Goal: Task Accomplishment & Management: Manage account settings

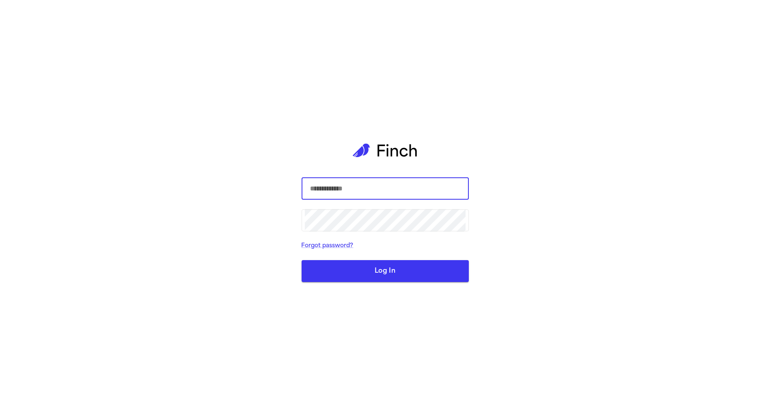
type input "**********"
click at [391, 282] on button "Log In" at bounding box center [384, 271] width 167 height 22
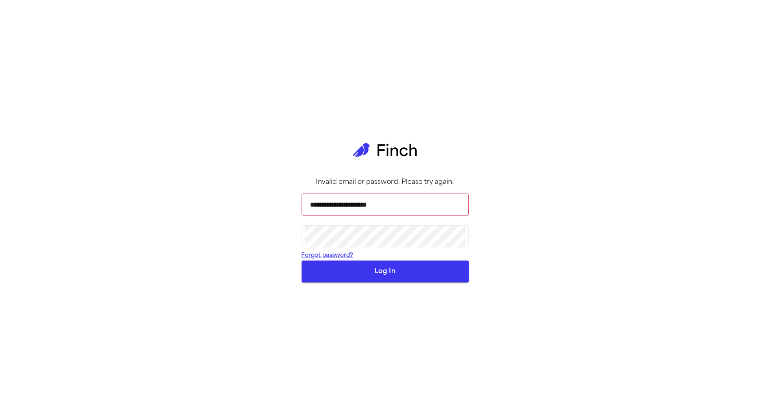
click at [438, 282] on button "Log In" at bounding box center [384, 271] width 167 height 22
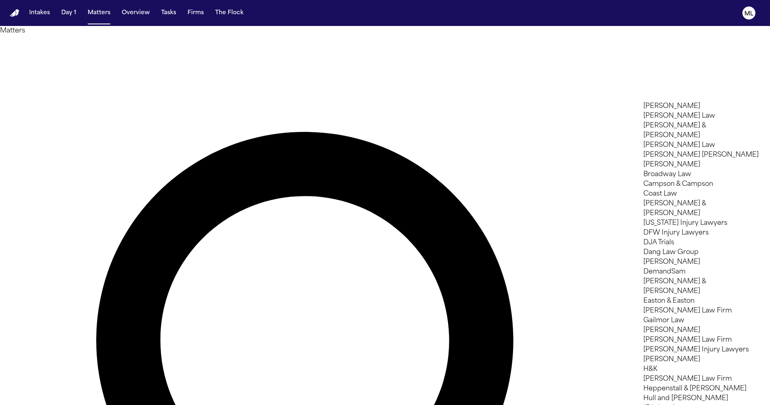
scroll to position [541, 0]
click at [41, 404] on div at bounding box center [385, 405] width 770 height 0
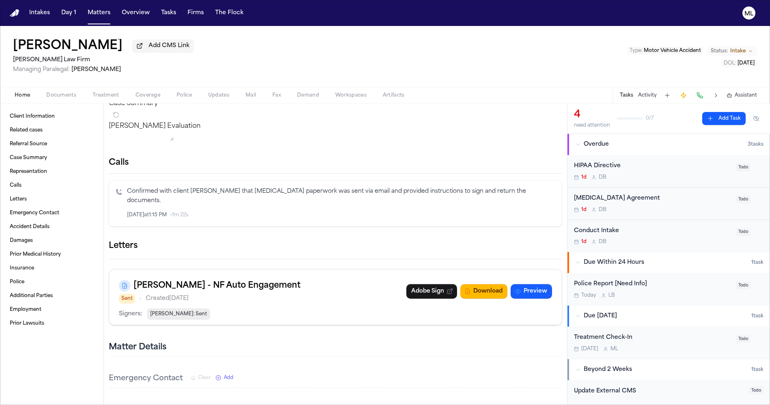
scroll to position [225, 0]
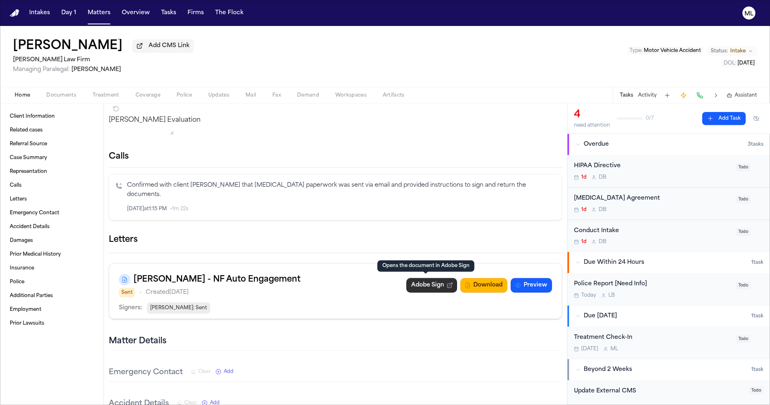
click at [421, 288] on link "Adobe Sign" at bounding box center [431, 285] width 51 height 15
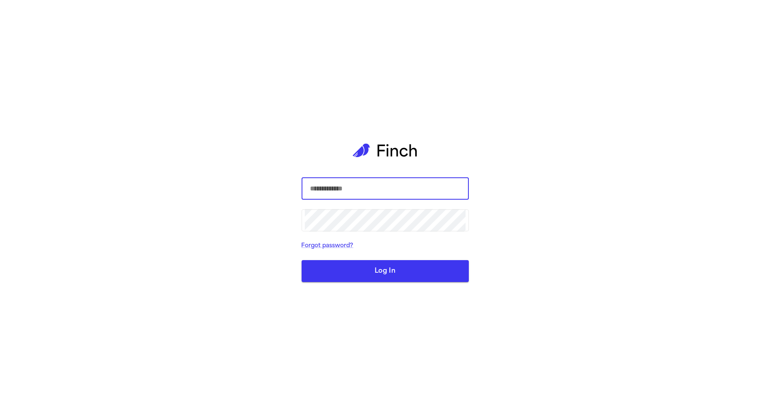
type input "**********"
click at [381, 192] on input "**********" at bounding box center [385, 188] width 161 height 23
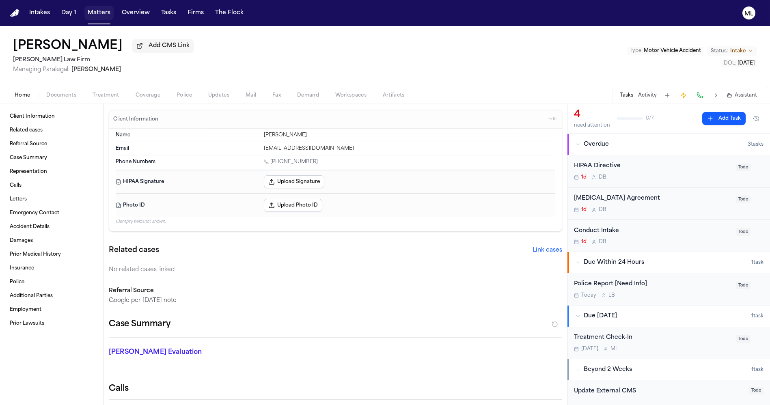
click at [98, 16] on button "Matters" at bounding box center [98, 13] width 29 height 15
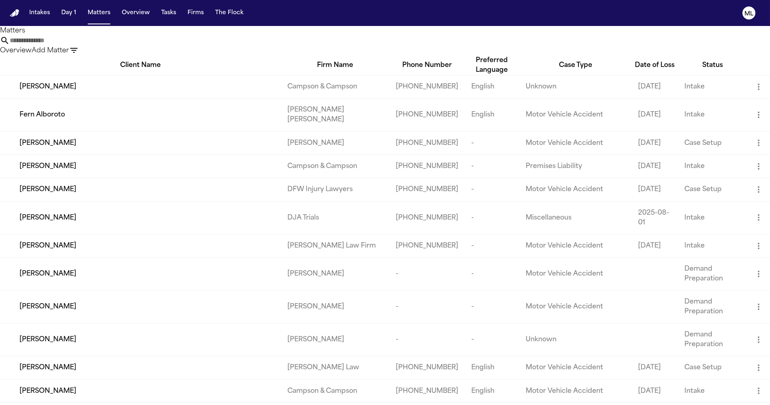
click at [75, 45] on input "text" at bounding box center [42, 41] width 65 height 10
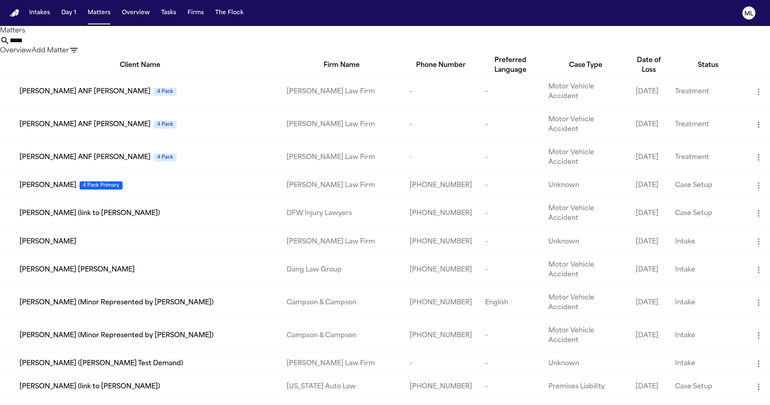
type input "****"
click at [38, 237] on span "[PERSON_NAME]" at bounding box center [47, 242] width 57 height 10
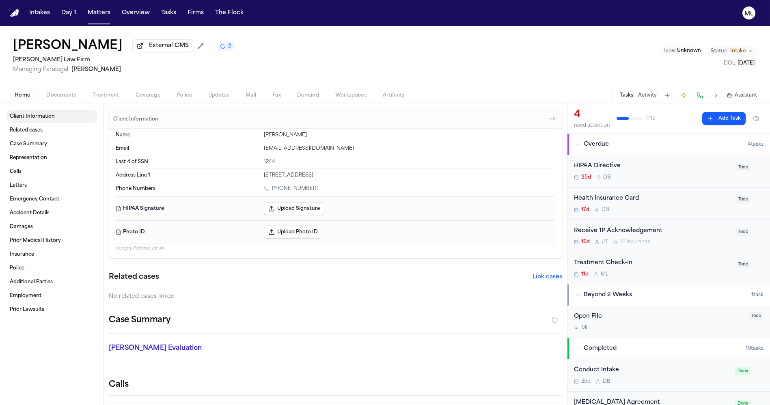
click at [41, 120] on link "Client Information" at bounding box center [51, 116] width 90 height 13
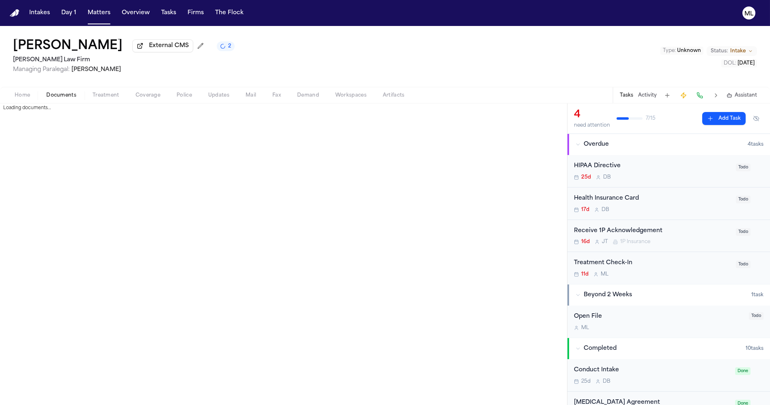
click at [61, 94] on span "Documents" at bounding box center [61, 95] width 30 height 6
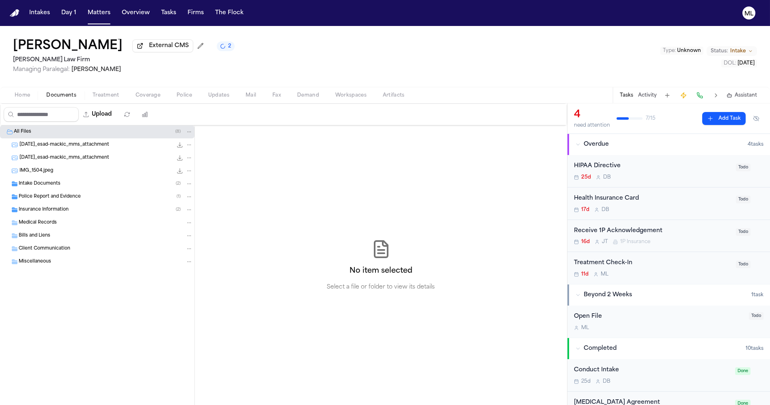
click at [36, 182] on span "Intake Documents" at bounding box center [40, 184] width 42 height 7
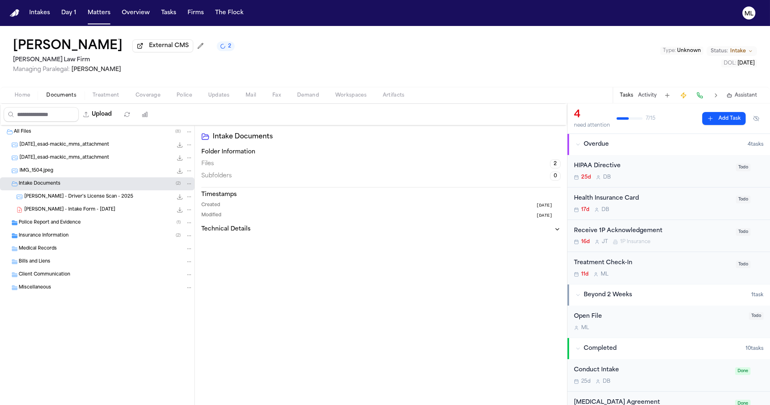
click at [58, 210] on span "[PERSON_NAME] - Intake Form - [DATE]" at bounding box center [69, 210] width 91 height 7
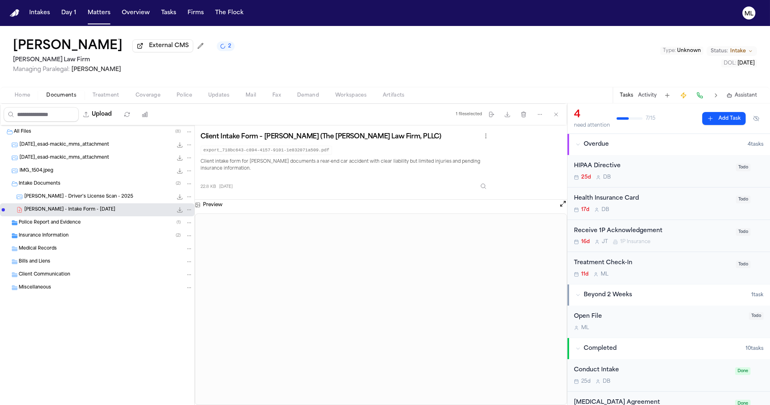
click at [80, 198] on span "[PERSON_NAME] - Driver's License Scan - 2025" at bounding box center [78, 197] width 109 height 7
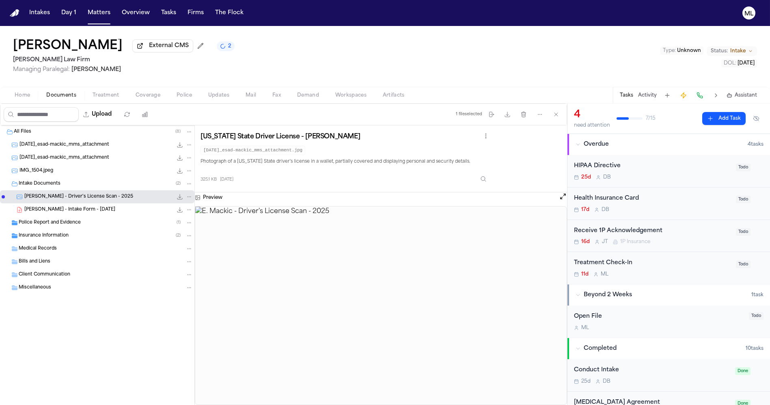
click at [49, 204] on div "[PERSON_NAME] - Intake Form - [DATE] 22.8 KB • PDF" at bounding box center [97, 209] width 194 height 13
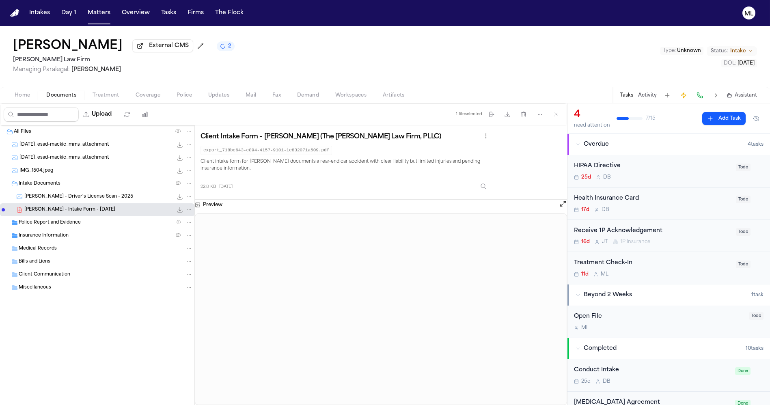
click at [672, 175] on div "25d D B" at bounding box center [652, 177] width 157 height 6
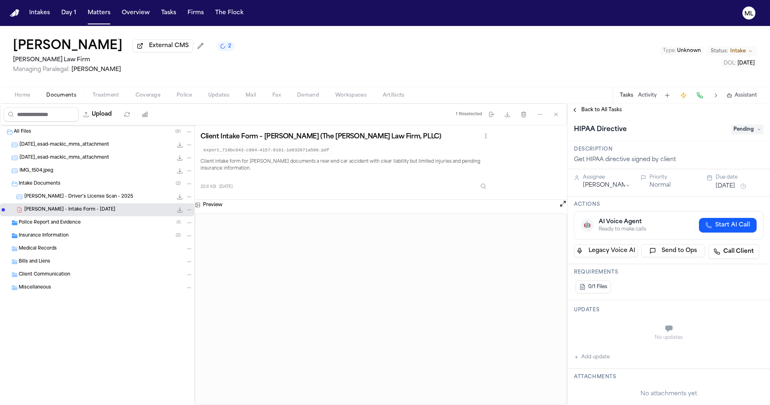
click at [732, 136] on div "HIPAA Directive Pending" at bounding box center [668, 128] width 202 height 25
click at [734, 132] on span "Pending" at bounding box center [747, 130] width 32 height 10
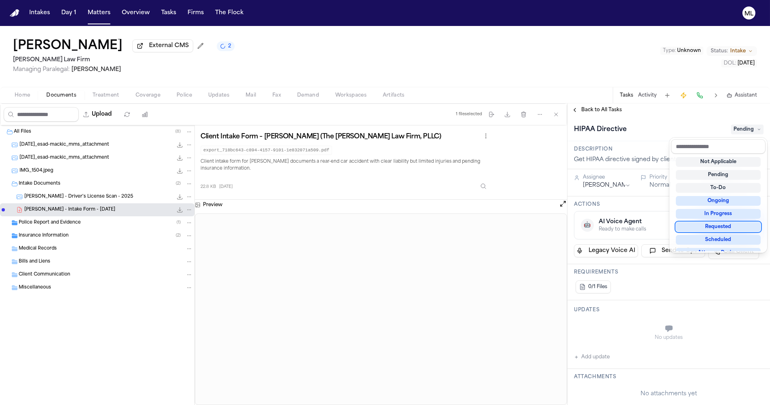
click at [709, 226] on div "Requested" at bounding box center [717, 227] width 85 height 10
click at [612, 185] on div "**********" at bounding box center [668, 395] width 202 height 559
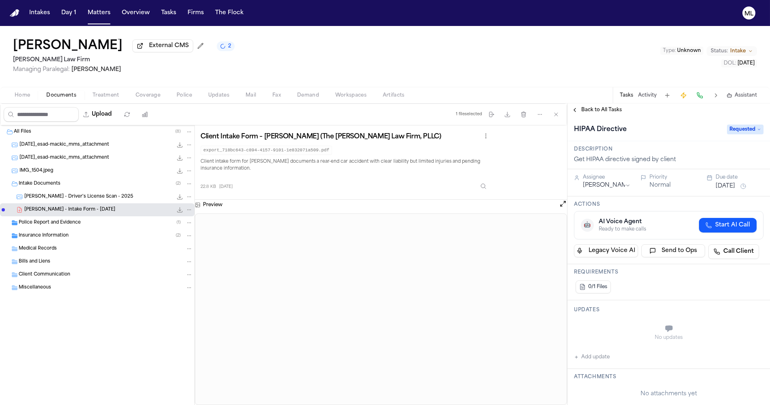
click at [612, 185] on html "Intakes Day 1 Matters Overview Tasks Firms The Flock ML [PERSON_NAME] External …" at bounding box center [385, 202] width 770 height 405
click at [723, 185] on button "[DATE]" at bounding box center [724, 186] width 19 height 8
click at [757, 202] on button "Go to next month" at bounding box center [756, 202] width 11 height 11
click at [680, 203] on button "Go to previous month" at bounding box center [680, 202] width 11 height 11
click at [696, 265] on button "13" at bounding box center [692, 266] width 13 height 13
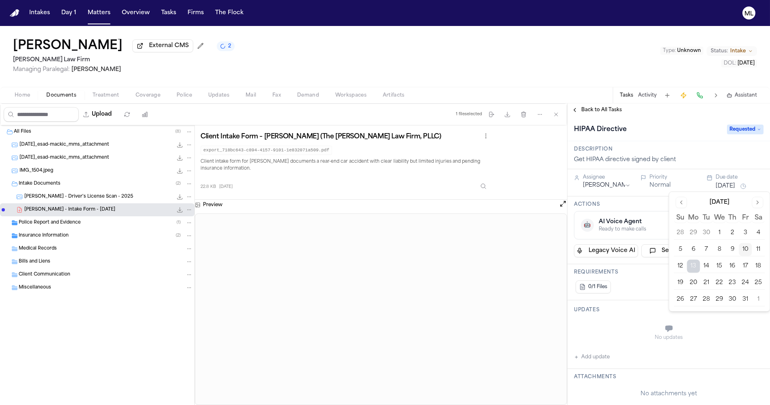
click at [600, 104] on div "Back to All Tasks" at bounding box center [668, 109] width 202 height 13
click at [596, 109] on span "Back to All Tasks" at bounding box center [601, 110] width 41 height 6
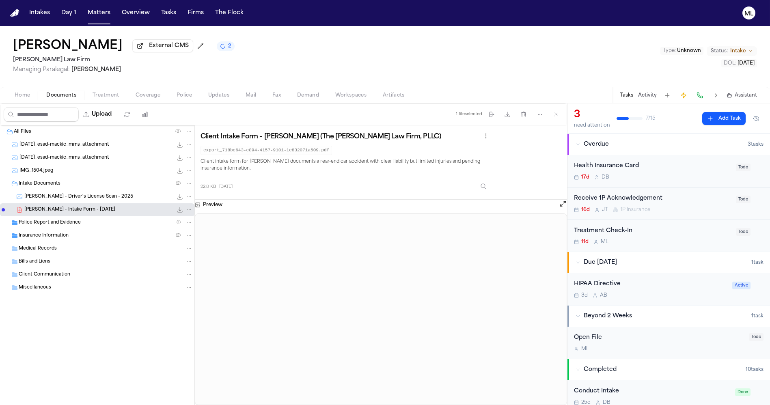
click at [658, 231] on div "Treatment Check-In" at bounding box center [652, 230] width 157 height 9
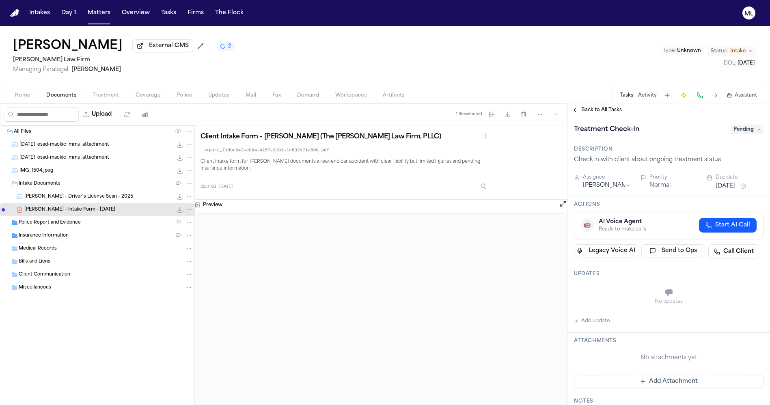
click at [731, 184] on button "[DATE]" at bounding box center [724, 186] width 19 height 8
click at [96, 14] on button "Matters" at bounding box center [98, 13] width 29 height 15
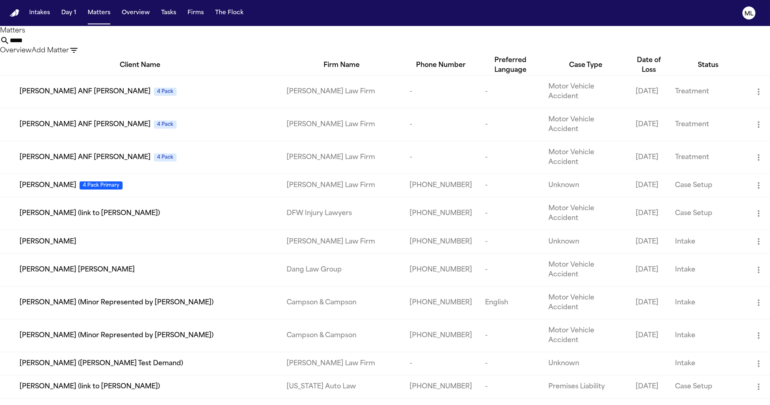
drag, startPoint x: 413, startPoint y: 48, endPoint x: 398, endPoint y: 45, distance: 14.9
click at [398, 45] on div "**** Overview Add Matter" at bounding box center [385, 46] width 770 height 20
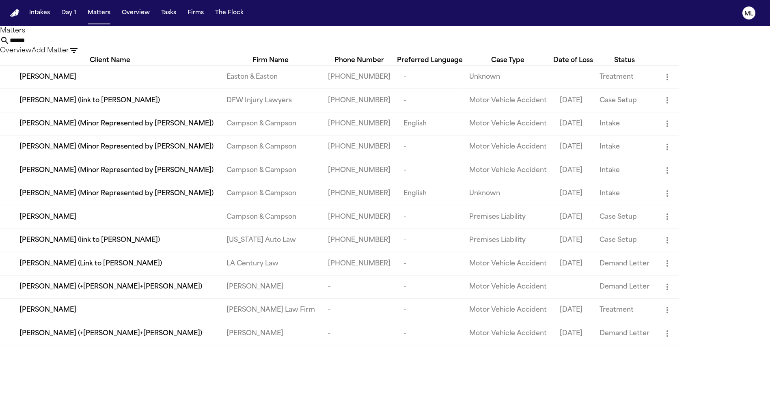
type input "*****"
click at [76, 315] on div "[PERSON_NAME]" at bounding box center [116, 310] width 194 height 10
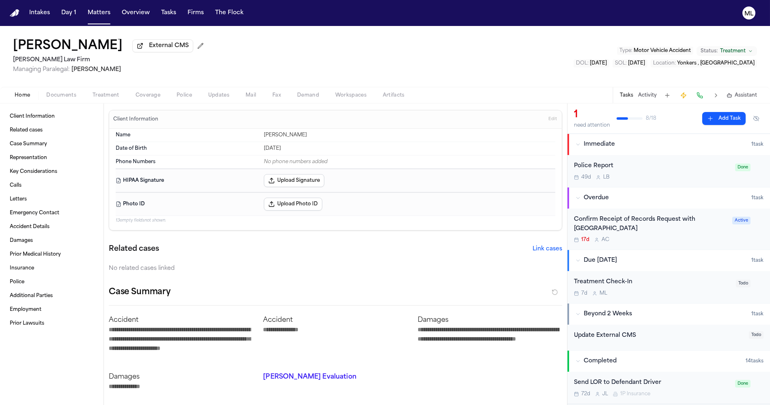
click at [679, 224] on div "Confirm Receipt of Records Request with [GEOGRAPHIC_DATA]" at bounding box center [650, 224] width 153 height 19
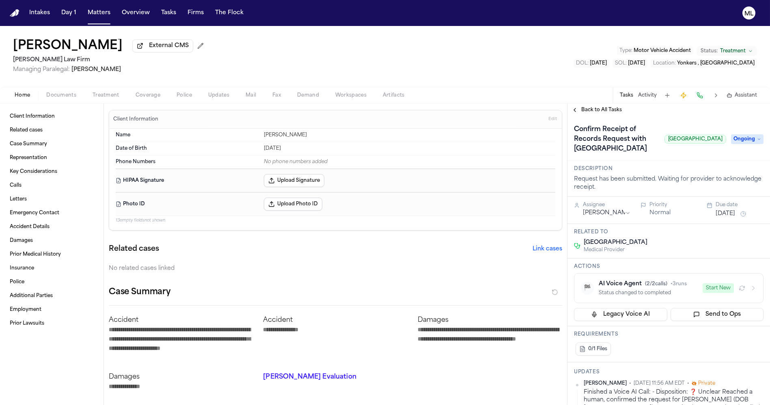
click at [597, 114] on div "Back to All Tasks" at bounding box center [668, 109] width 202 height 13
click at [597, 110] on span "Back to All Tasks" at bounding box center [601, 110] width 41 height 6
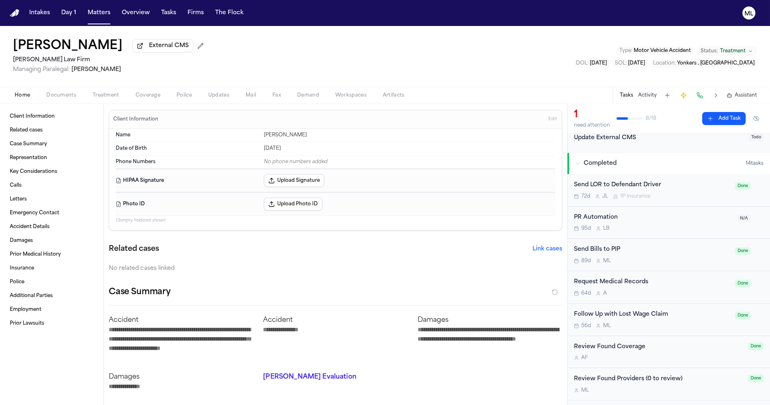
scroll to position [225, 0]
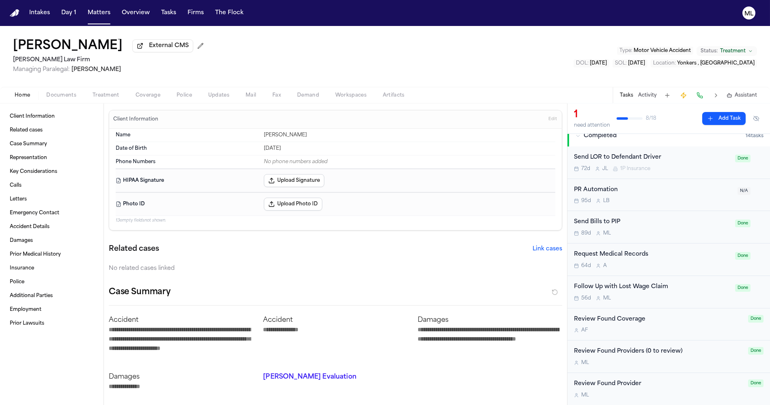
click at [63, 99] on button "Documents" at bounding box center [61, 95] width 46 height 10
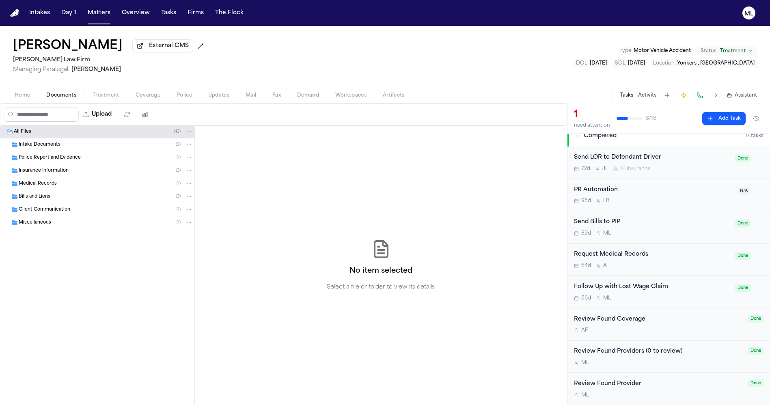
click at [33, 186] on span "Medical Records" at bounding box center [38, 184] width 38 height 7
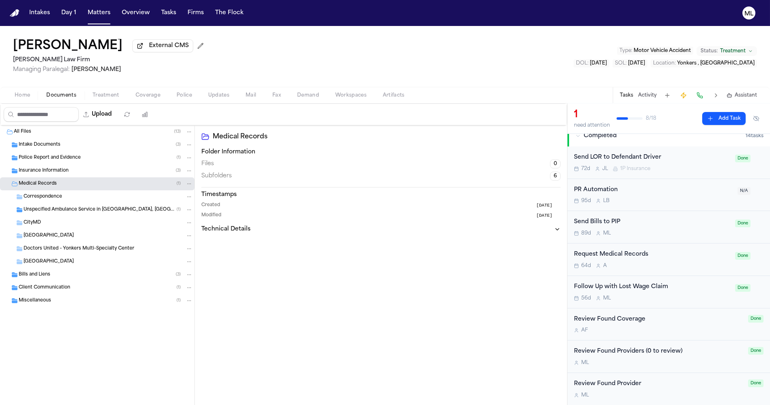
click at [50, 275] on div "Bills and Liens ( 3 )" at bounding box center [106, 274] width 174 height 7
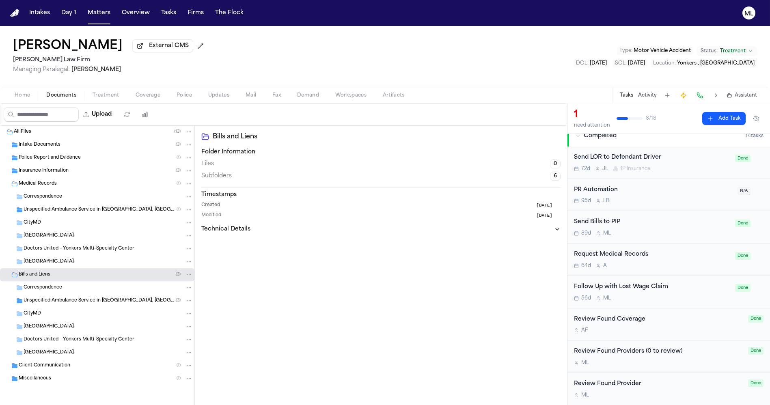
click at [58, 209] on span "Unspecified Ambulance Service in [GEOGRAPHIC_DATA], [GEOGRAPHIC_DATA]" at bounding box center [100, 210] width 153 height 7
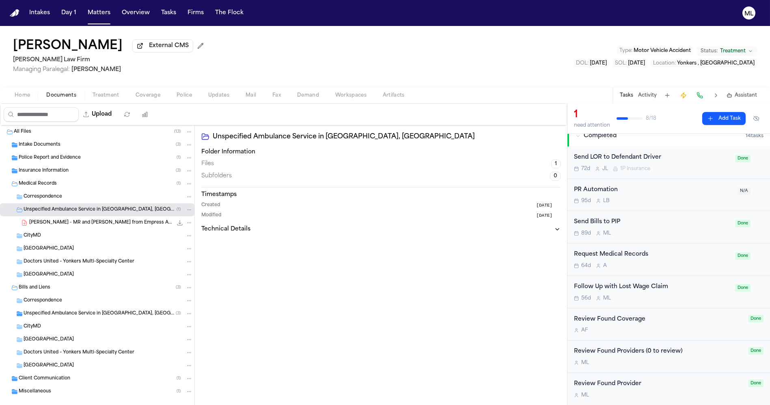
click at [66, 222] on span "[PERSON_NAME] - MR and [PERSON_NAME] from Empress Ambulance - [DATE]" at bounding box center [100, 222] width 143 height 7
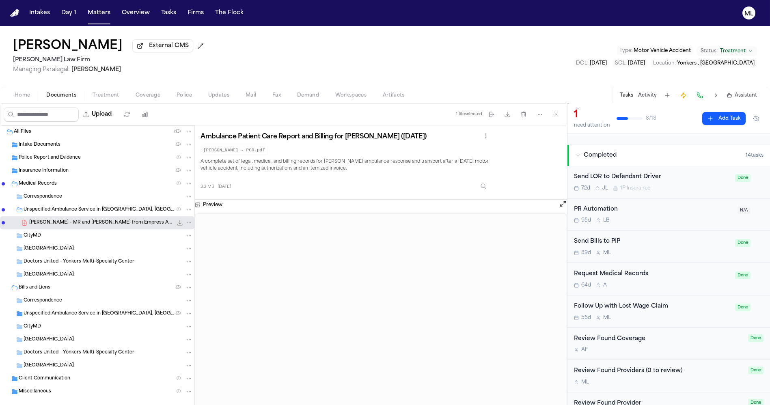
scroll to position [225, 0]
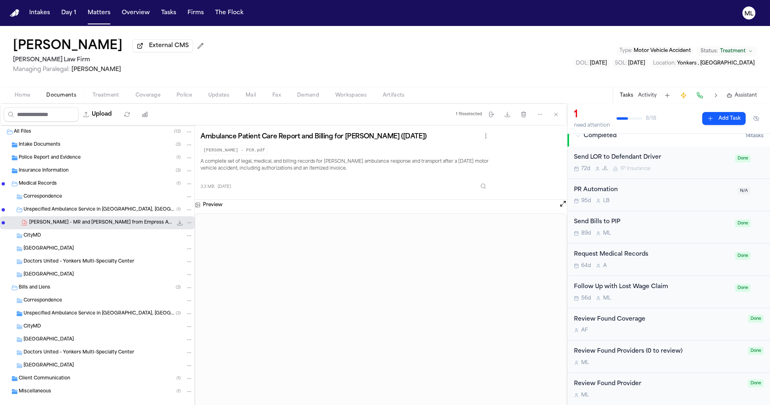
click at [693, 255] on div "Request Medical Records" at bounding box center [652, 254] width 156 height 9
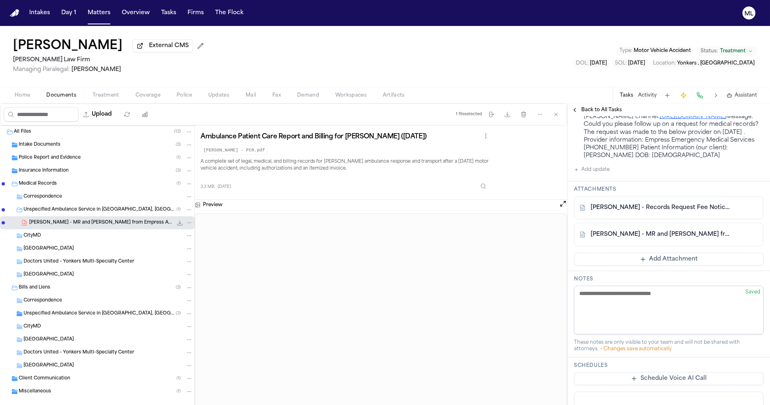
scroll to position [406, 0]
click at [37, 174] on div "Insurance Information ( 3 )" at bounding box center [97, 170] width 194 height 13
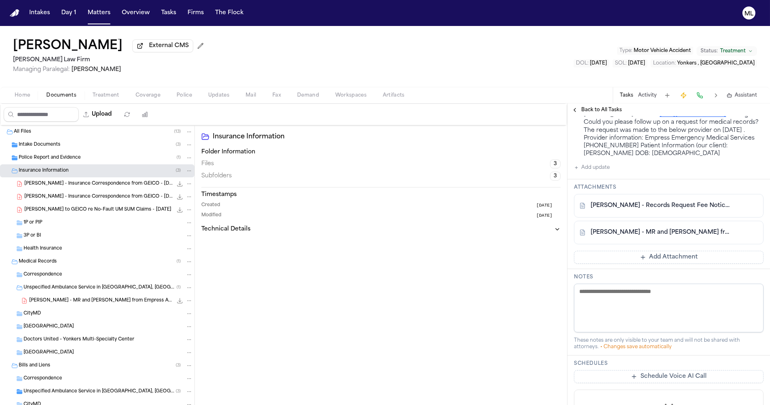
click at [71, 208] on span "[PERSON_NAME] to GEICO re No-Fault UM SUM Claims - [DATE]" at bounding box center [97, 210] width 147 height 7
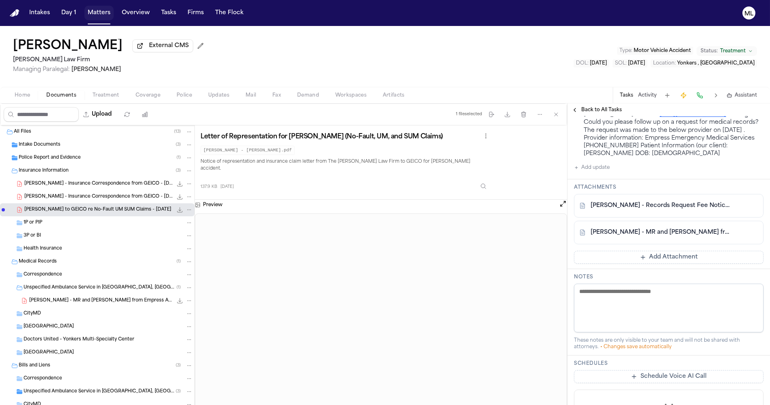
click at [96, 13] on button "Matters" at bounding box center [98, 13] width 29 height 15
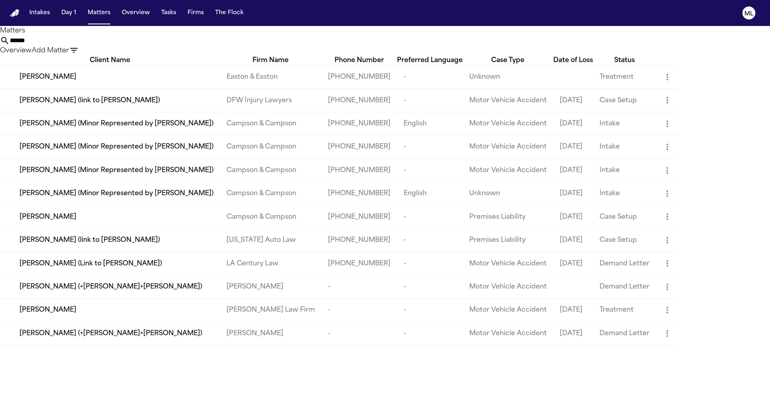
click at [409, 45] on div "*****" at bounding box center [385, 41] width 770 height 10
drag, startPoint x: 448, startPoint y: 46, endPoint x: 395, endPoint y: 42, distance: 53.3
click at [397, 43] on div "***** Overview Add Matter" at bounding box center [385, 46] width 770 height 20
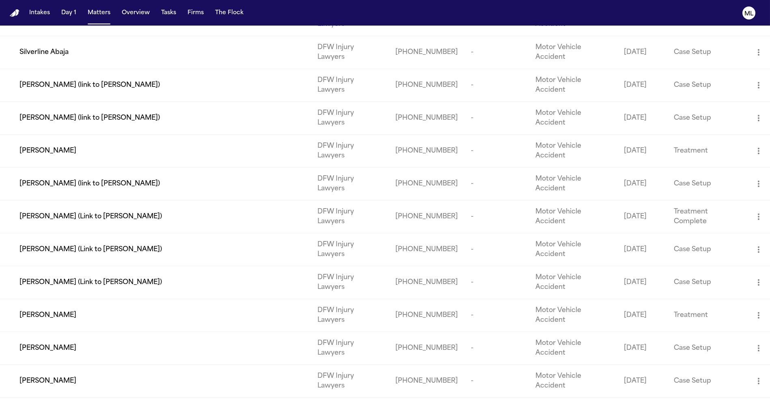
scroll to position [451, 0]
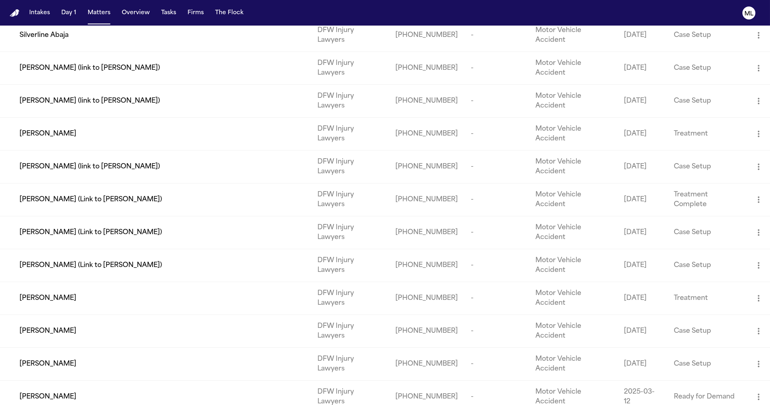
type input "***"
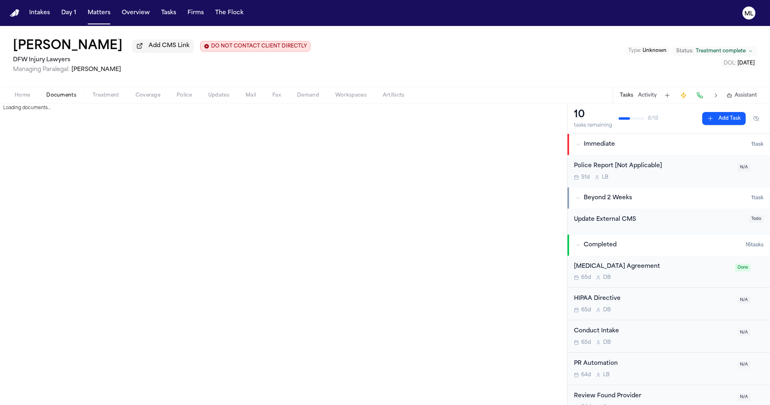
click at [67, 94] on span "Documents" at bounding box center [61, 95] width 30 height 6
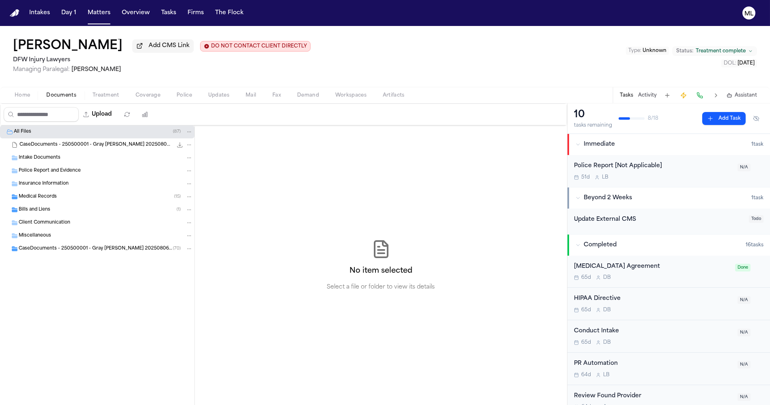
click at [61, 250] on span "CaseDocuments - 250500001 - Gray [PERSON_NAME] 20250806195655 (unzipped)" at bounding box center [96, 248] width 154 height 7
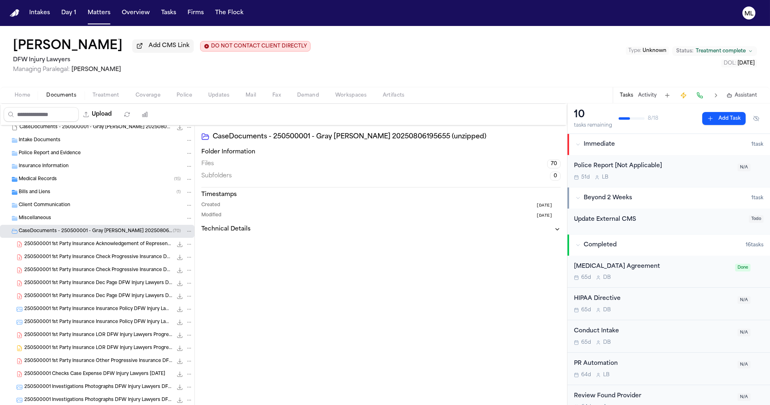
scroll to position [45, 0]
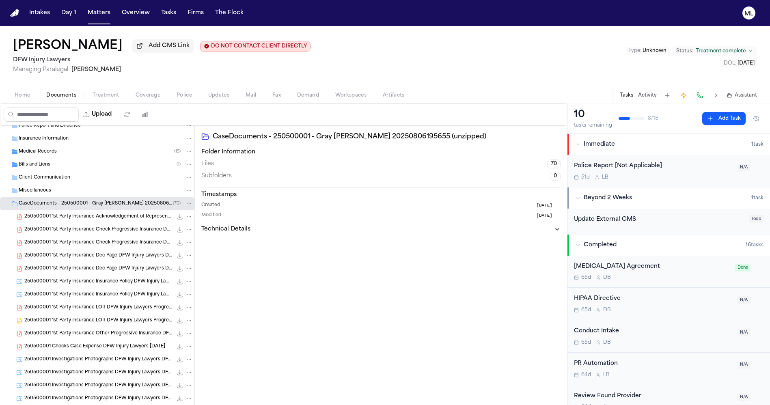
click at [97, 293] on span "250500001 1st Party Insurance Insurance Policy DFW Injury Lawyers DFW Injury La…" at bounding box center [98, 294] width 148 height 7
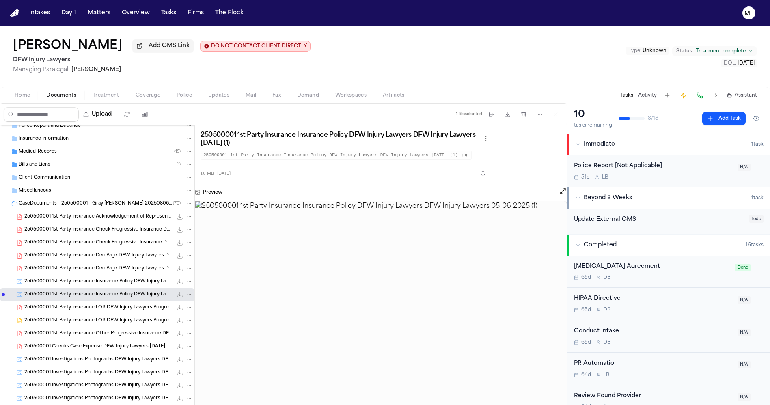
click at [91, 311] on div "250500001 1st Party Insurance LOR DFW Injury Lawyers Progressive Insurance [DAT…" at bounding box center [97, 307] width 194 height 13
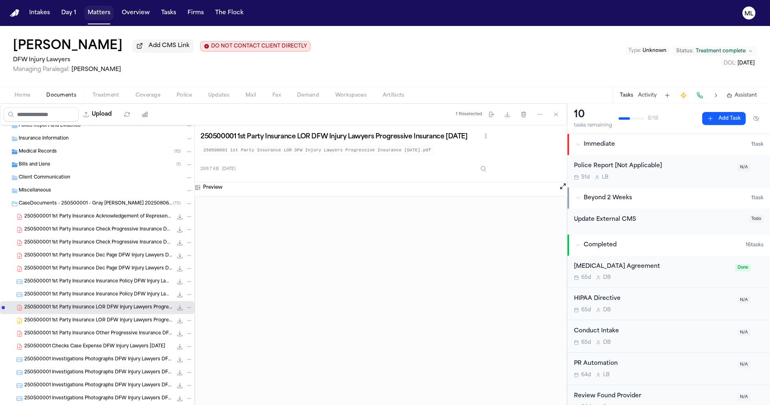
drag, startPoint x: 95, startPoint y: 17, endPoint x: 231, endPoint y: 22, distance: 136.0
click at [95, 17] on button "Matters" at bounding box center [98, 13] width 29 height 15
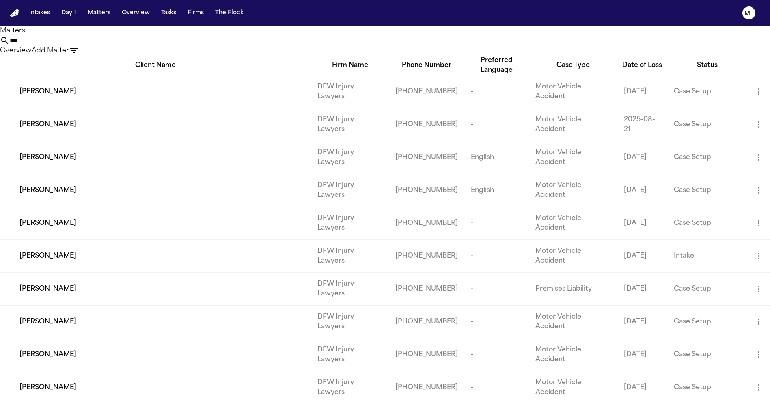
drag, startPoint x: 464, startPoint y: 52, endPoint x: 356, endPoint y: 52, distance: 108.3
click at [356, 52] on div "*** Overview Add Matter" at bounding box center [385, 46] width 770 height 20
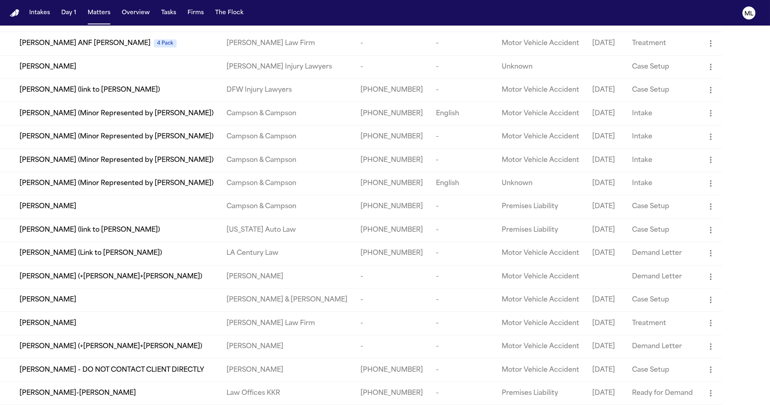
scroll to position [118, 0]
type input "*****"
click at [61, 317] on td "[PERSON_NAME]" at bounding box center [110, 323] width 220 height 23
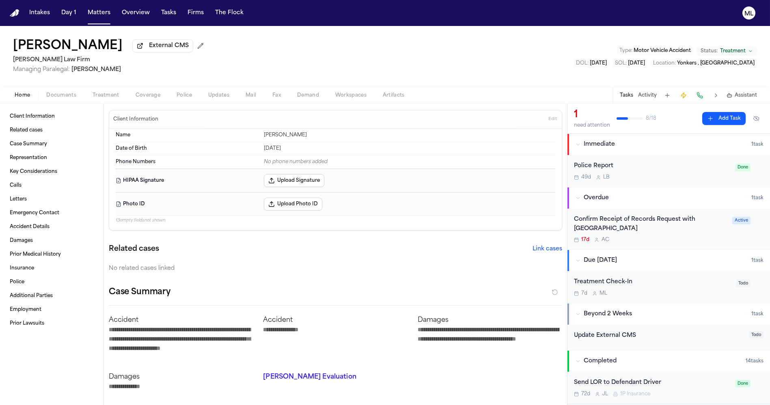
click at [680, 233] on div "Confirm Receipt of Records Request with [GEOGRAPHIC_DATA] 17d A C" at bounding box center [650, 229] width 153 height 28
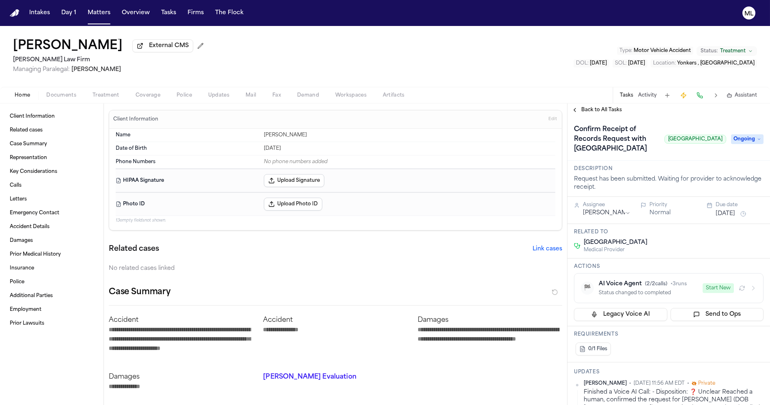
click at [731, 144] on span "Ongoing" at bounding box center [747, 139] width 32 height 10
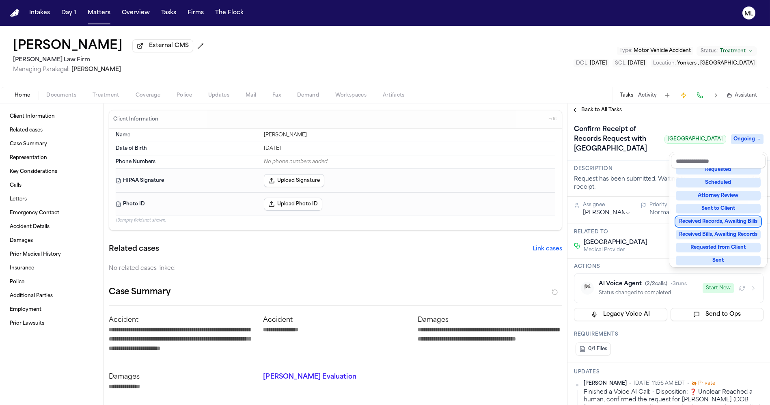
scroll to position [90, 0]
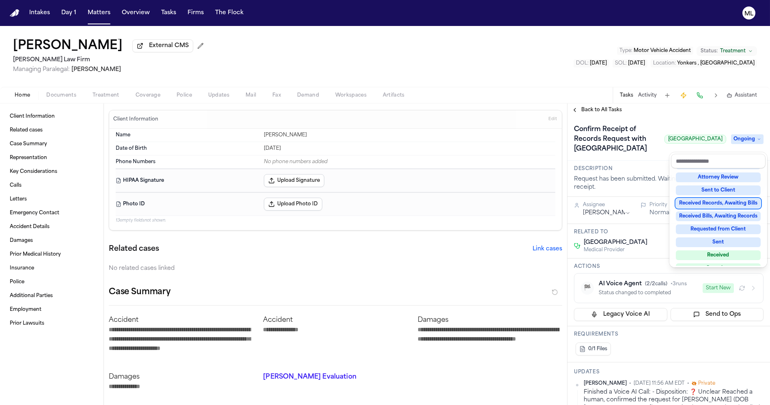
click at [718, 203] on div "Received Records, Awaiting Bills" at bounding box center [717, 203] width 85 height 10
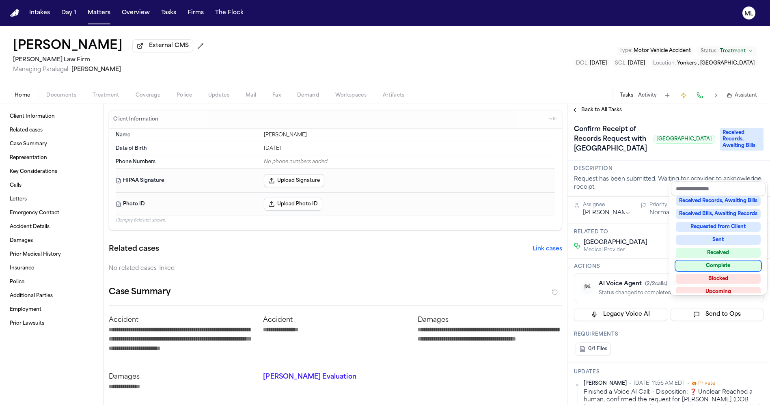
scroll to position [126, 0]
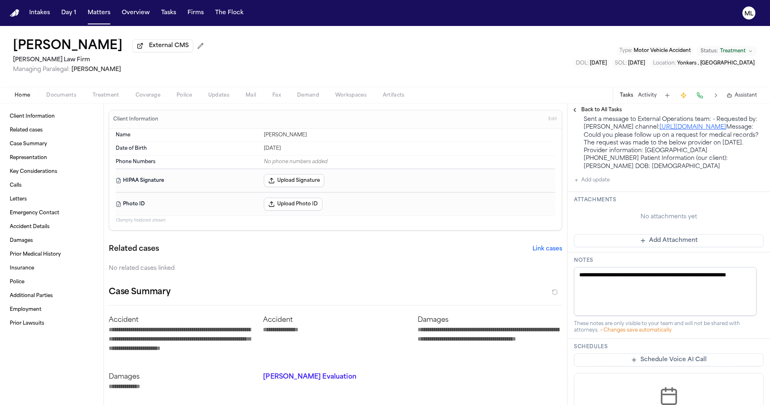
scroll to position [496, 0]
click at [658, 245] on button "Add Attachment" at bounding box center [668, 238] width 189 height 13
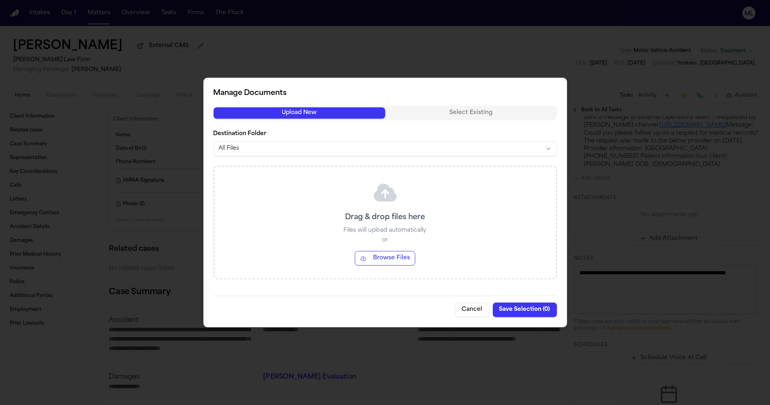
click at [370, 260] on button "Browse Files" at bounding box center [385, 258] width 60 height 15
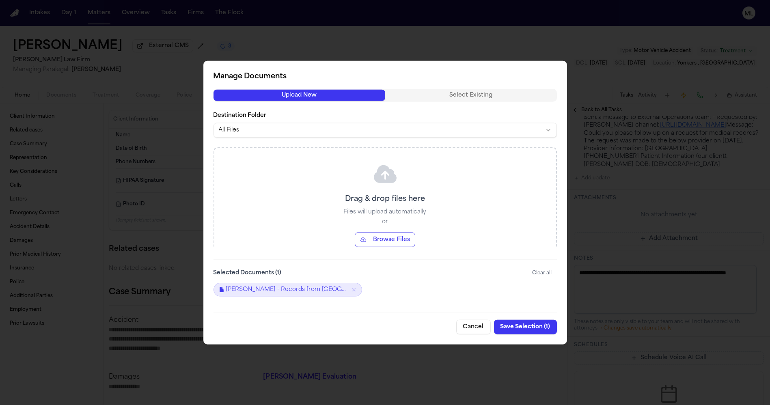
click at [536, 329] on button "Save Selection ( 1 )" at bounding box center [525, 326] width 63 height 15
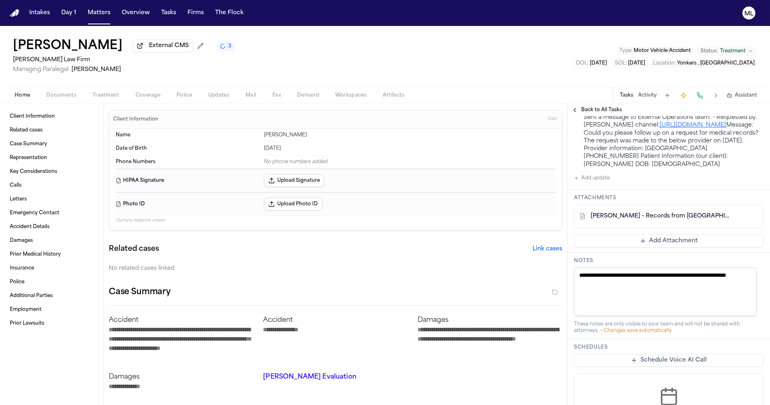
click at [600, 110] on span "Back to All Tasks" at bounding box center [601, 110] width 41 height 6
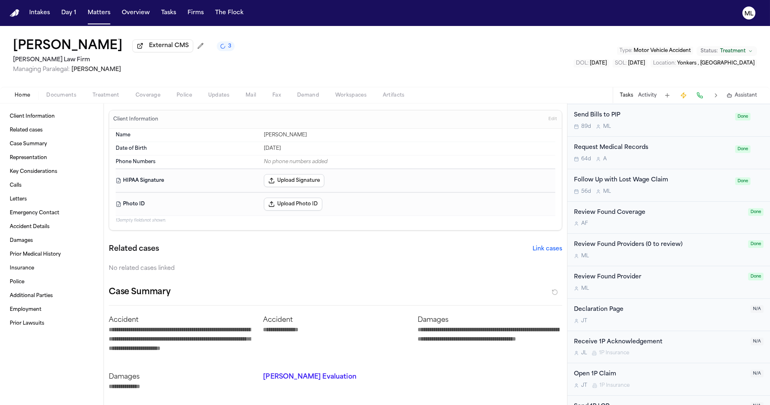
scroll to position [417, 0]
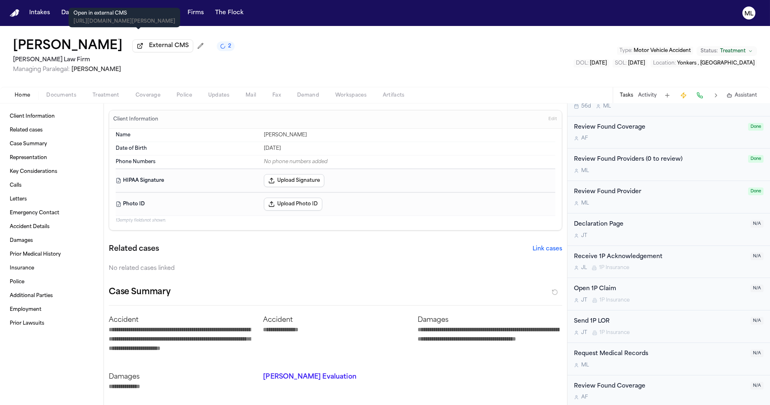
click at [149, 45] on span "External CMS" at bounding box center [169, 46] width 40 height 8
click at [101, 15] on button "Matters" at bounding box center [98, 13] width 29 height 15
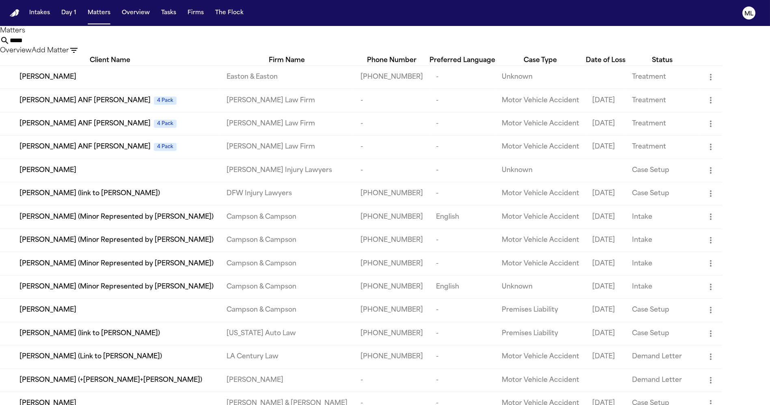
drag, startPoint x: 438, startPoint y: 47, endPoint x: 401, endPoint y: 45, distance: 36.9
click at [401, 46] on div "***** Overview Add Matter" at bounding box center [385, 46] width 770 height 20
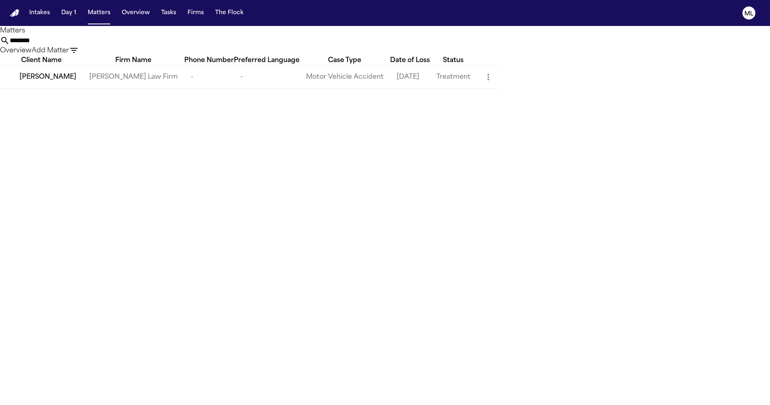
type input "********"
click at [67, 82] on span "[PERSON_NAME]" at bounding box center [47, 77] width 57 height 10
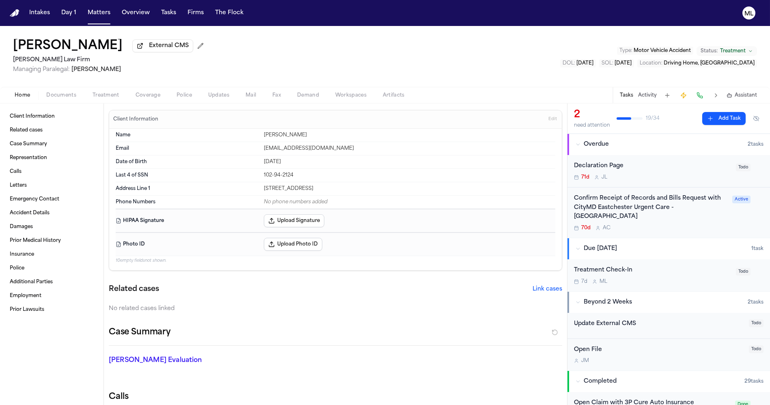
click at [688, 224] on div "Confirm Receipt of Records and Bills Request with CityMD Eastchester Urgent Car…" at bounding box center [668, 212] width 202 height 50
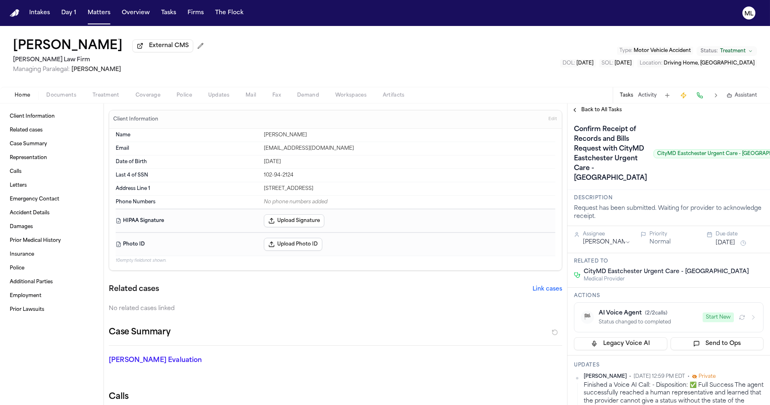
click at [294, 79] on div "[PERSON_NAME] External CMS [PERSON_NAME] Law Firm Managing Paralegal: [PERSON_N…" at bounding box center [385, 56] width 770 height 61
click at [95, 13] on button "Matters" at bounding box center [98, 13] width 29 height 15
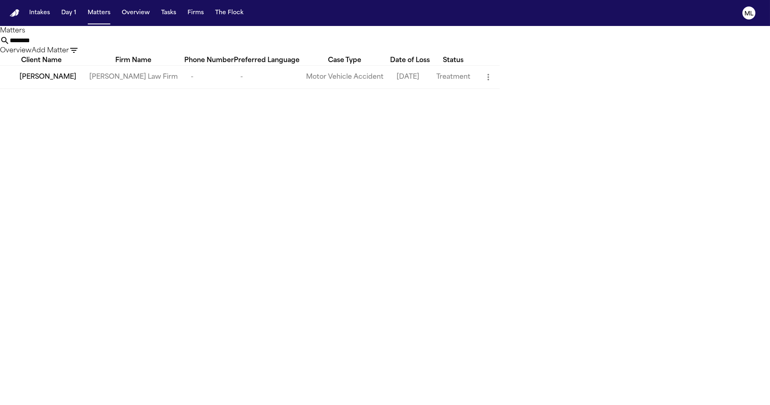
click at [61, 82] on span "[PERSON_NAME]" at bounding box center [47, 77] width 57 height 10
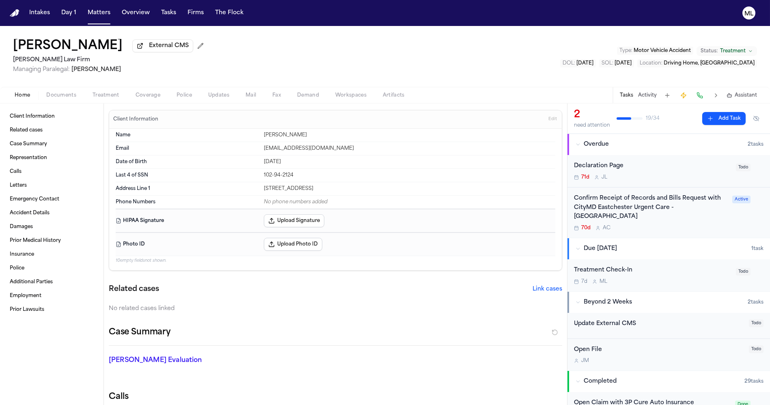
click at [150, 43] on span "External CMS" at bounding box center [169, 46] width 40 height 8
drag, startPoint x: 106, startPoint y: 8, endPoint x: 153, endPoint y: 19, distance: 48.8
click at [106, 8] on button "Matters" at bounding box center [98, 13] width 29 height 15
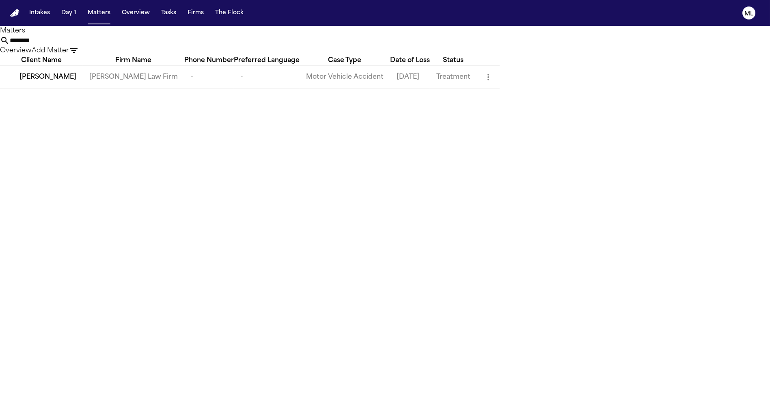
drag, startPoint x: 455, startPoint y: 45, endPoint x: 388, endPoint y: 39, distance: 67.7
click at [378, 44] on div "******** Overview Add Matter" at bounding box center [385, 46] width 770 height 20
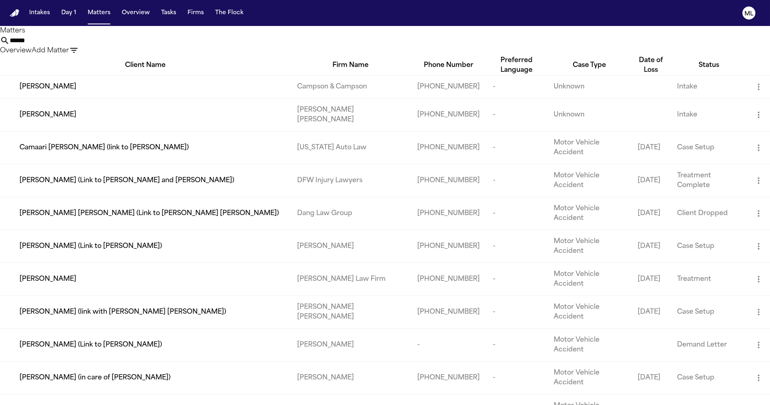
type input "******"
click at [90, 263] on td "[PERSON_NAME]" at bounding box center [145, 279] width 290 height 33
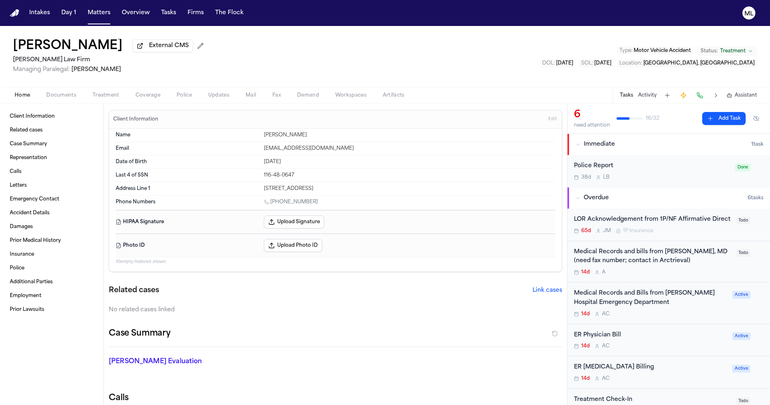
click at [663, 283] on div "Medical Records and bills from [PERSON_NAME], MD (need fax number; contact in A…" at bounding box center [668, 262] width 202 height 42
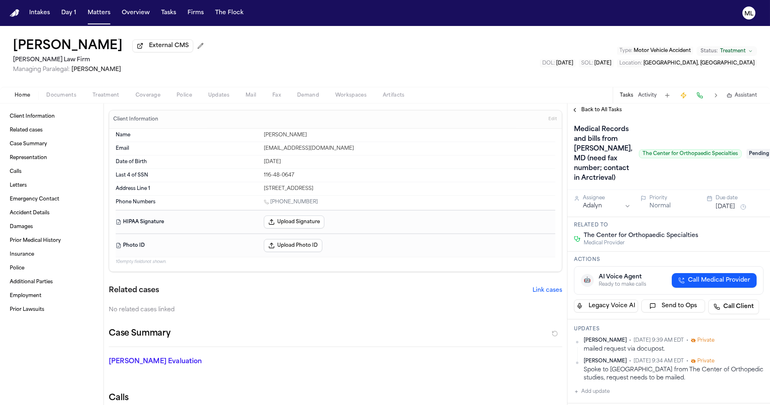
click at [584, 106] on div "Back to All Tasks" at bounding box center [668, 109] width 202 height 13
click at [589, 111] on span "Back to All Tasks" at bounding box center [601, 110] width 41 height 6
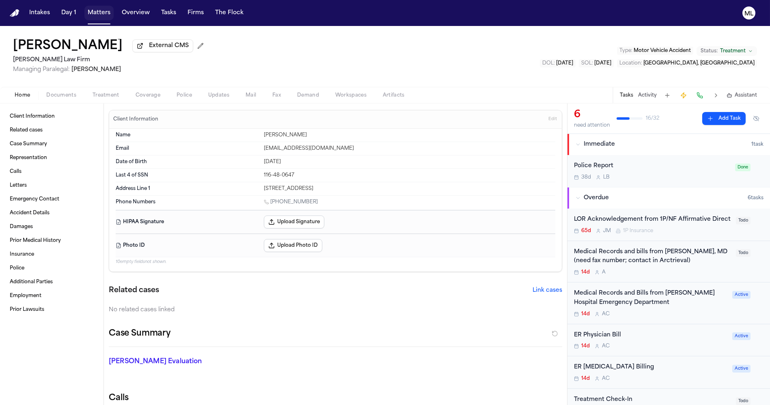
click at [97, 16] on button "Matters" at bounding box center [98, 13] width 29 height 15
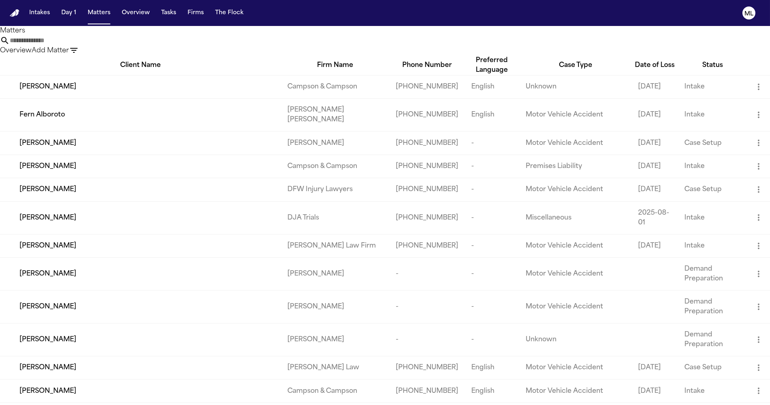
click at [75, 45] on input "text" at bounding box center [42, 41] width 65 height 10
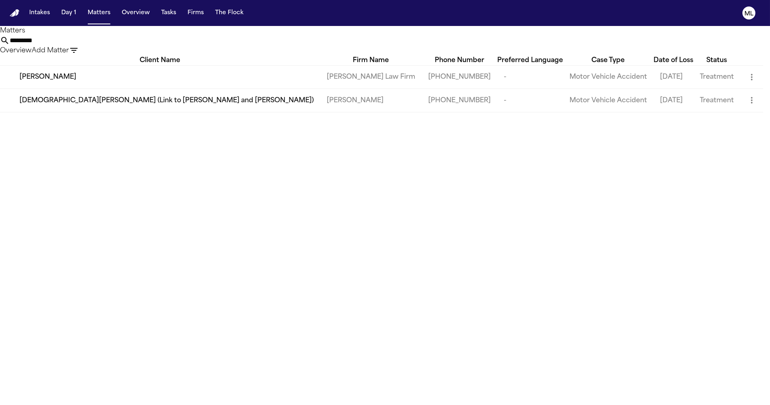
type input "*********"
click at [144, 82] on div "[PERSON_NAME]" at bounding box center [166, 77] width 294 height 10
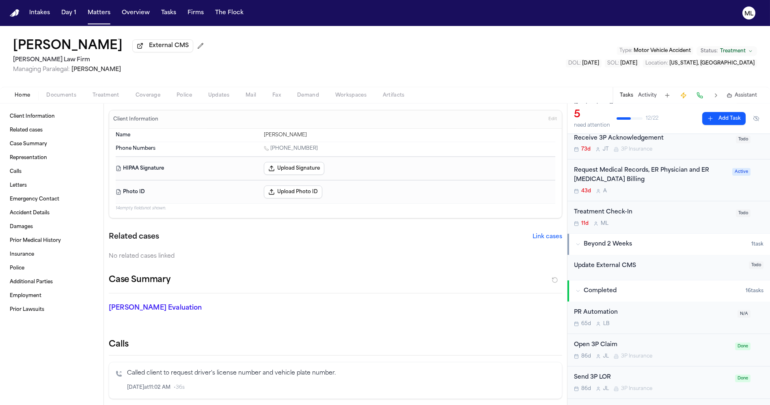
scroll to position [135, 0]
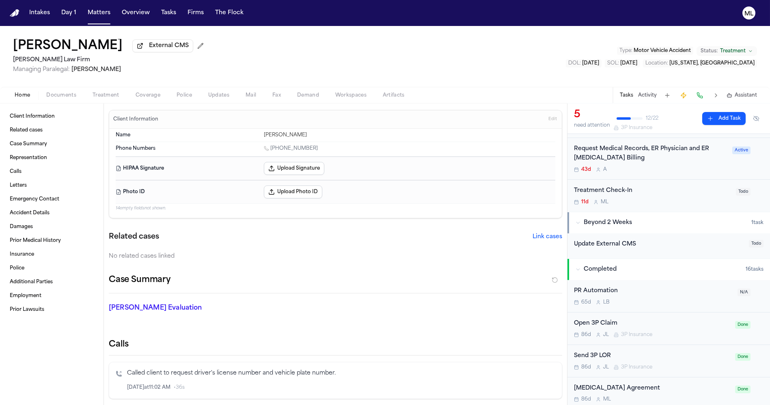
click at [55, 95] on span "Documents" at bounding box center [61, 95] width 30 height 6
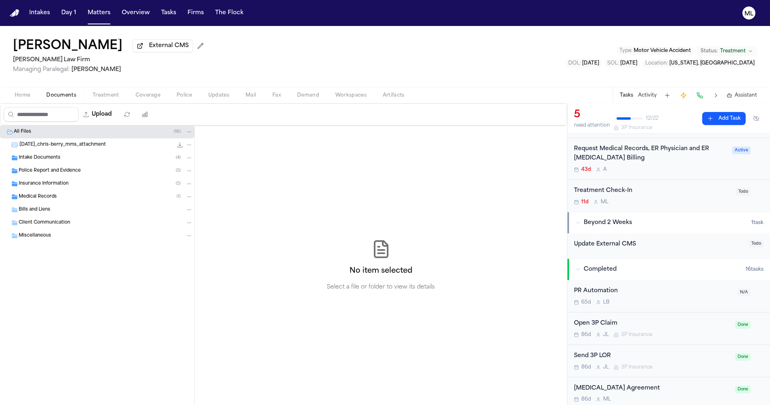
click at [66, 198] on div "Medical Records ( 1 )" at bounding box center [106, 196] width 174 height 7
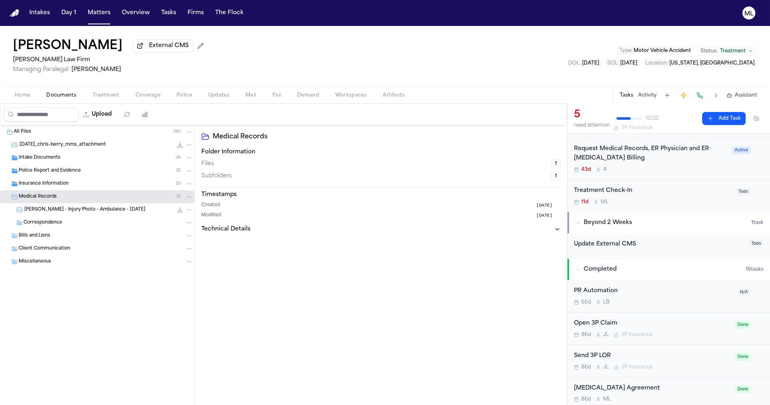
click at [54, 184] on span "Insurance Information" at bounding box center [44, 184] width 50 height 7
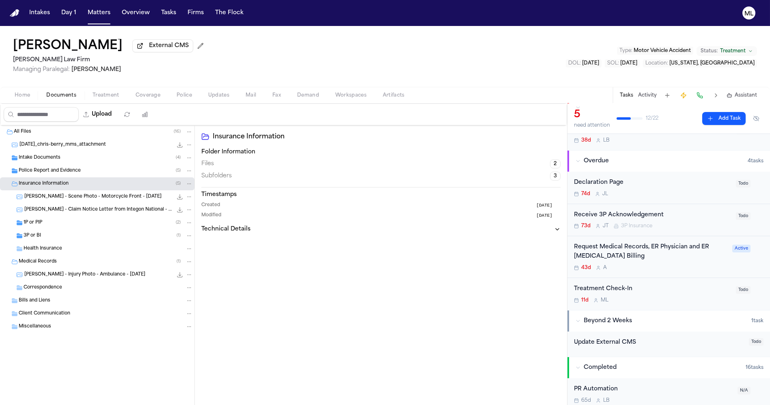
scroll to position [29, 0]
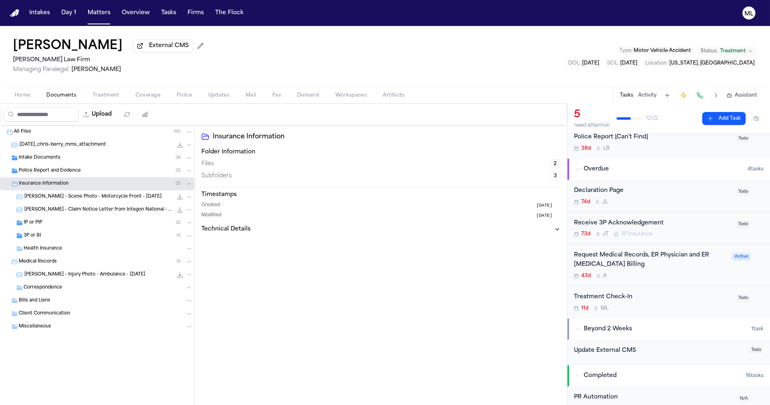
click at [683, 267] on div "Request Medical Records, ER Physician and ER Radiology Billing" at bounding box center [650, 260] width 153 height 19
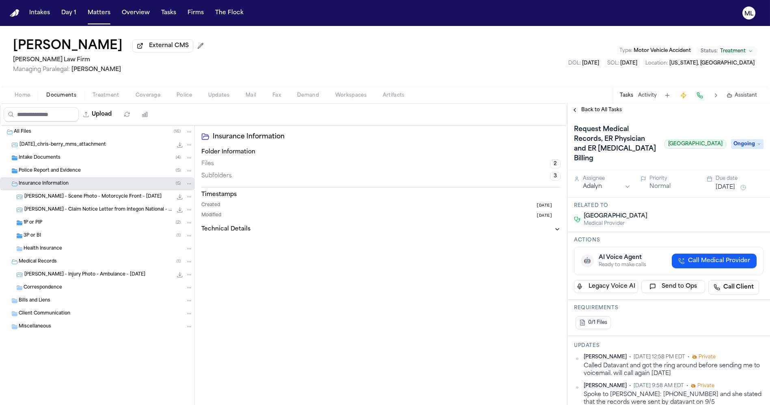
click at [589, 106] on div "Back to All Tasks" at bounding box center [668, 109] width 202 height 13
click at [600, 109] on span "Back to All Tasks" at bounding box center [601, 110] width 41 height 6
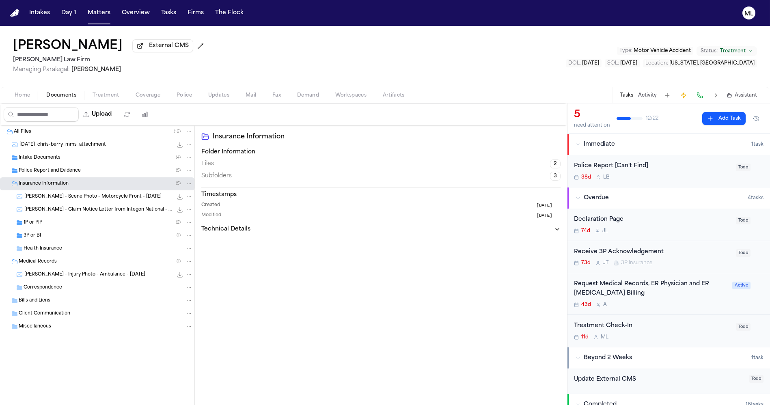
click at [667, 325] on div "Treatment Check-In" at bounding box center [652, 325] width 157 height 9
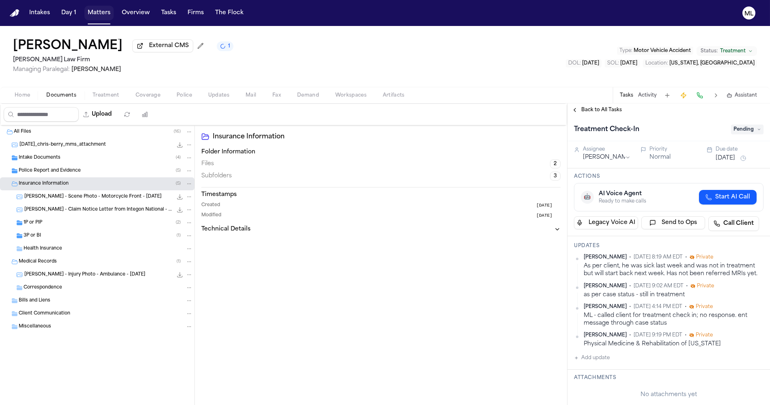
click at [104, 16] on button "Matters" at bounding box center [98, 13] width 29 height 15
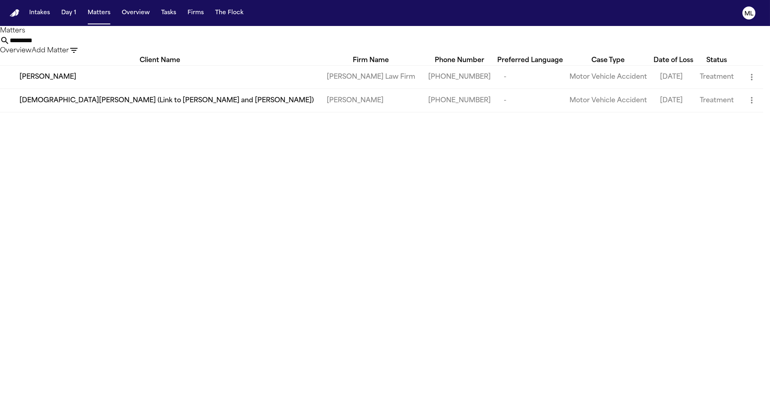
drag, startPoint x: 452, startPoint y: 48, endPoint x: 345, endPoint y: 40, distance: 106.6
click at [345, 40] on div "********* Overview Add Matter" at bounding box center [385, 46] width 770 height 20
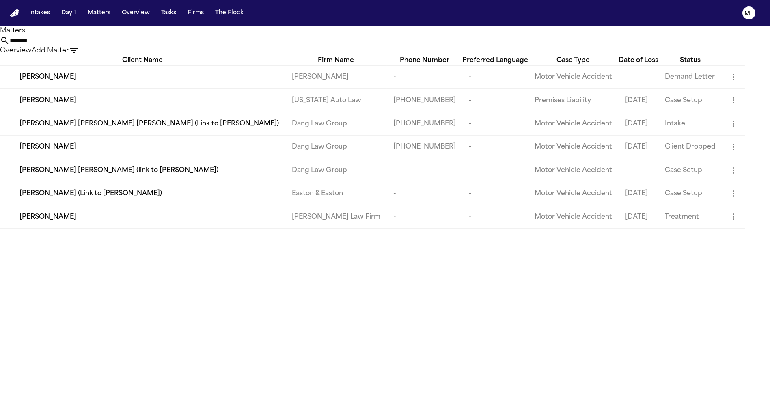
type input "*******"
click at [91, 228] on td "[PERSON_NAME]" at bounding box center [142, 216] width 285 height 23
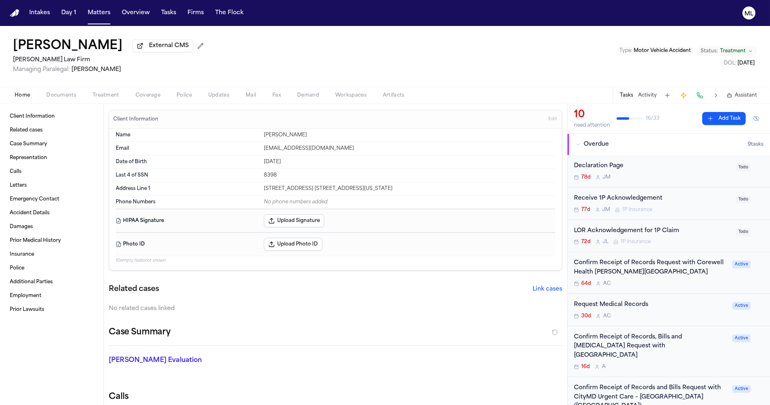
click at [672, 313] on div "30d A C" at bounding box center [650, 316] width 153 height 6
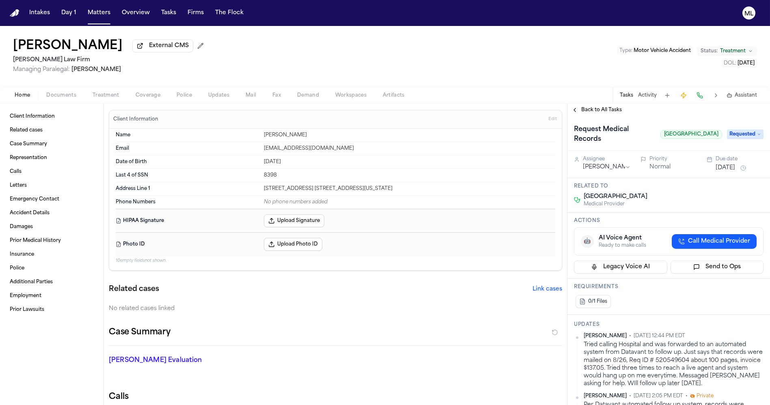
click at [591, 111] on span "Back to All Tasks" at bounding box center [601, 110] width 41 height 6
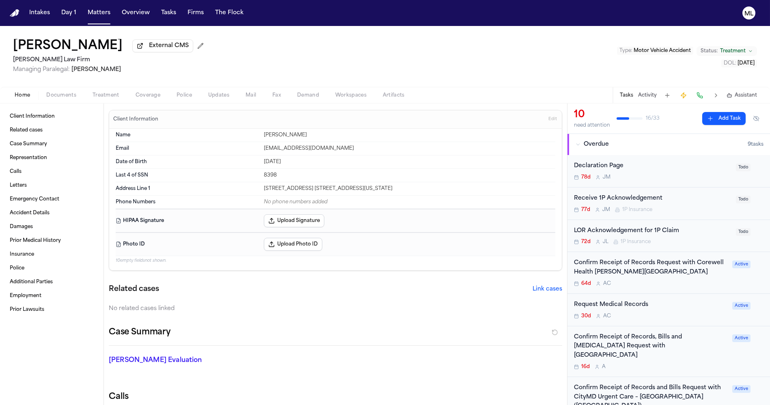
click at [679, 279] on div "Confirm Receipt of Records Request with Corewell Health Wayne Hospital 64d A C" at bounding box center [650, 272] width 153 height 28
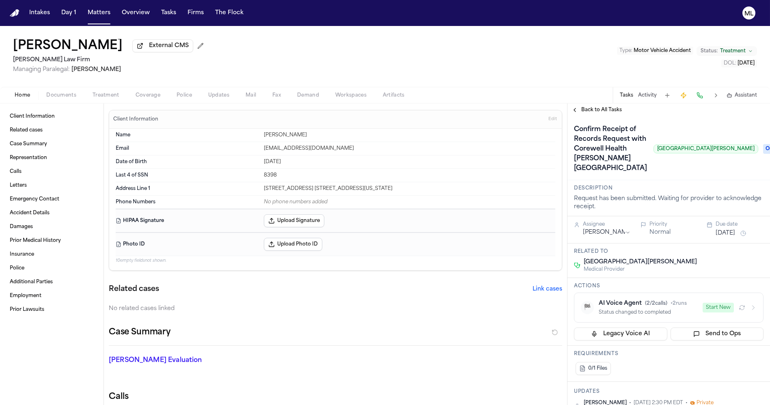
click at [595, 112] on span "Back to All Tasks" at bounding box center [601, 110] width 41 height 6
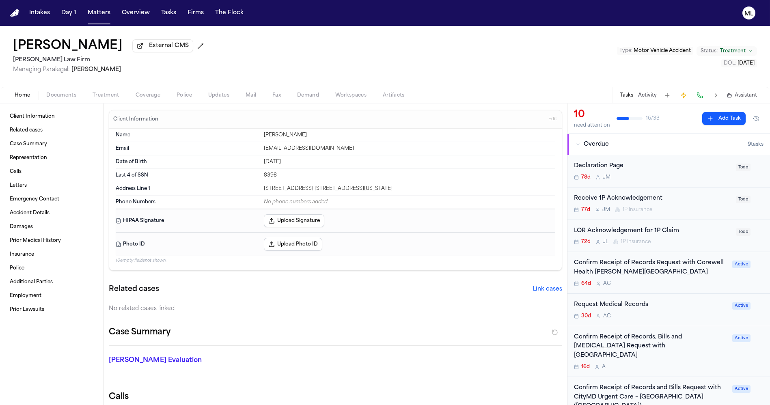
click at [696, 350] on div "Confirm Receipt of Records, Bills and Radiology Request with White Plains Hospi…" at bounding box center [650, 351] width 153 height 37
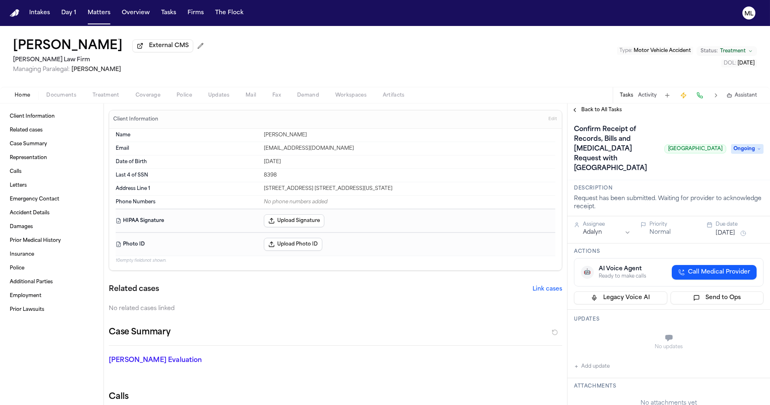
click at [740, 145] on span "Ongoing" at bounding box center [747, 149] width 32 height 10
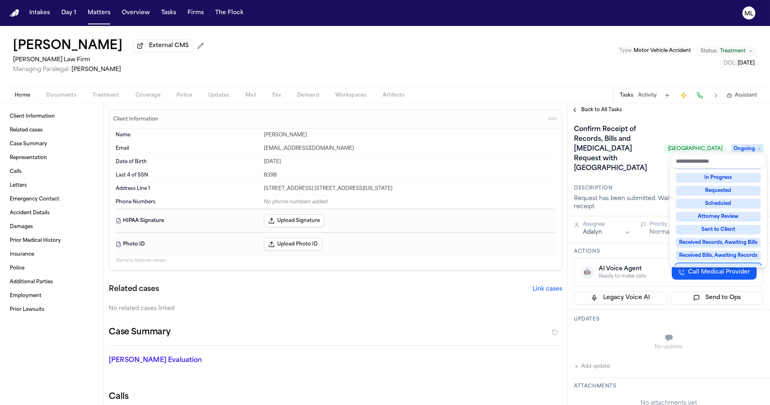
scroll to position [36, 0]
click at [703, 259] on div "Received Records, Awaiting Bills" at bounding box center [717, 257] width 85 height 10
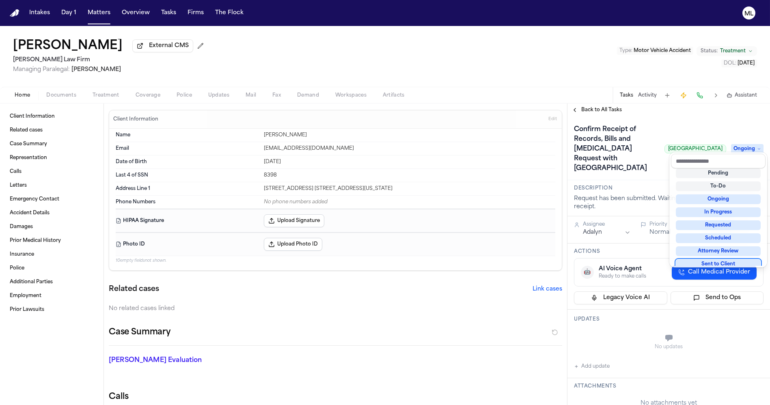
scroll to position [19, 0]
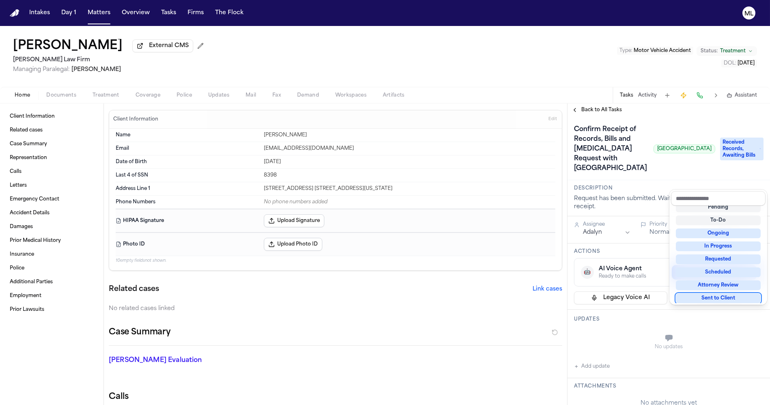
click at [499, 231] on div "Client Information Related cases Case Summary Representation Calls Letters Emer…" at bounding box center [385, 253] width 770 height 301
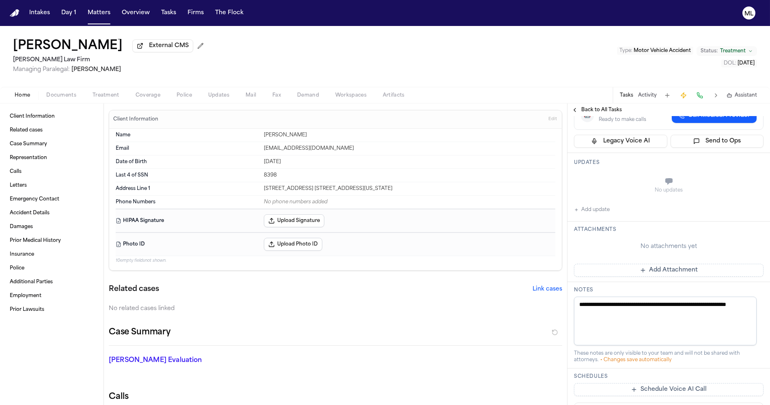
scroll to position [180, 0]
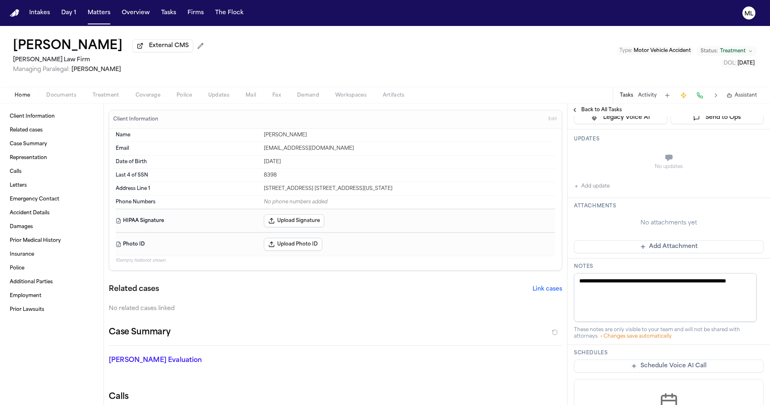
click at [598, 191] on button "Add update" at bounding box center [592, 186] width 36 height 10
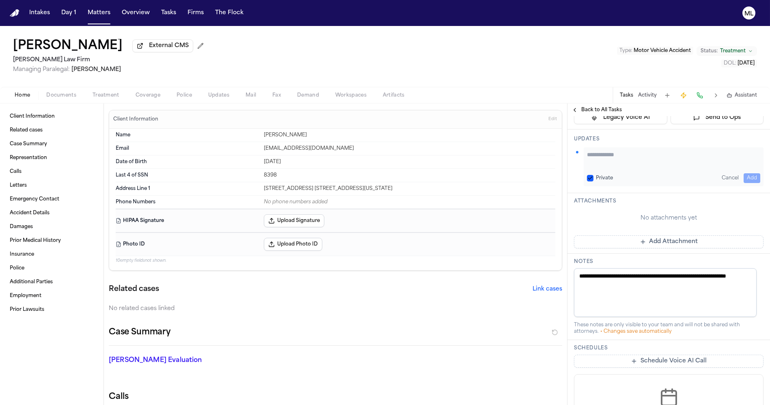
click at [657, 248] on button "Add Attachment" at bounding box center [668, 241] width 189 height 13
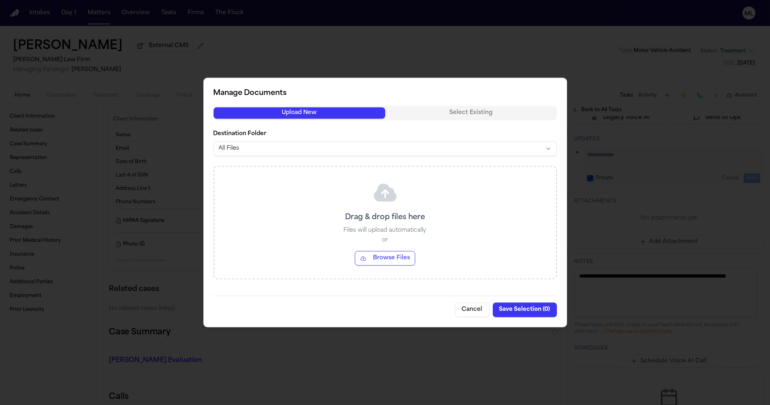
click at [407, 258] on button "Browse Files" at bounding box center [385, 258] width 60 height 15
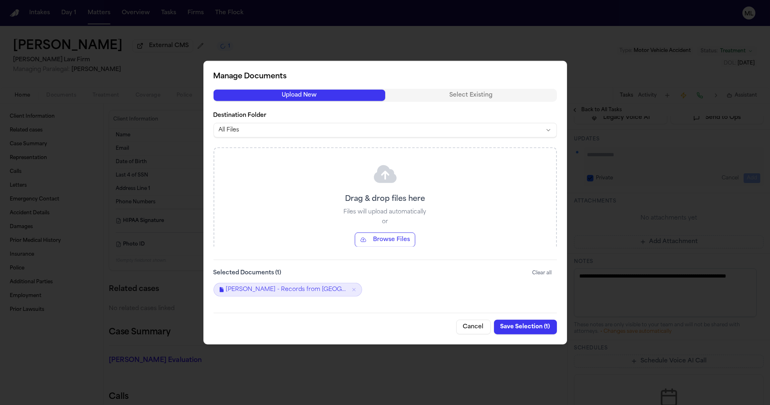
click at [514, 337] on div "Manage Documents Upload New Select Existing Destination Folder All Files Drag &…" at bounding box center [385, 203] width 364 height 284
click at [516, 332] on button "Save Selection ( 1 )" at bounding box center [525, 326] width 63 height 15
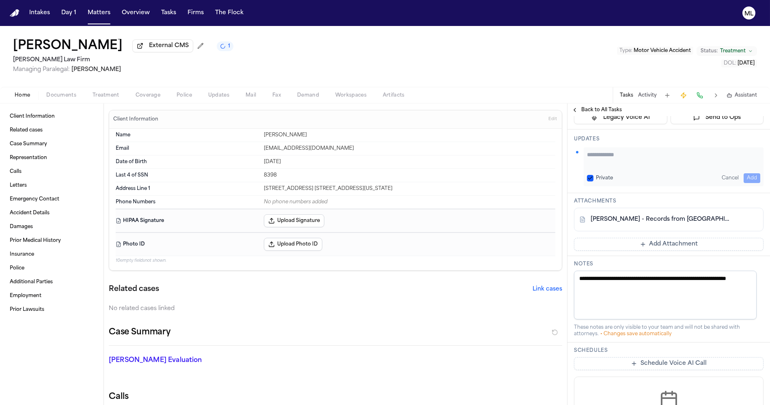
scroll to position [0, 0]
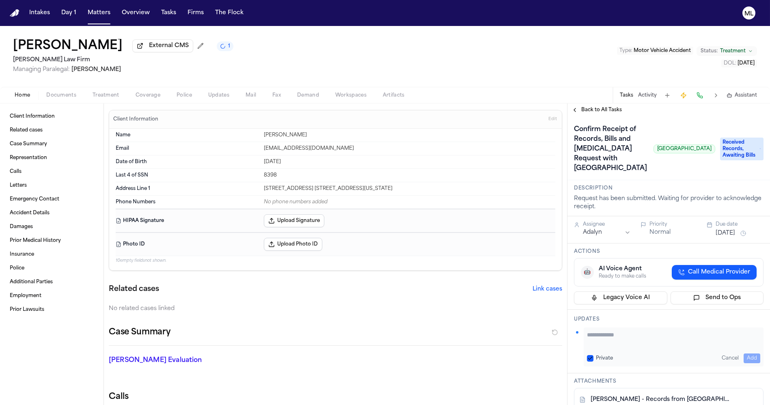
click at [604, 109] on span "Back to All Tasks" at bounding box center [601, 110] width 41 height 6
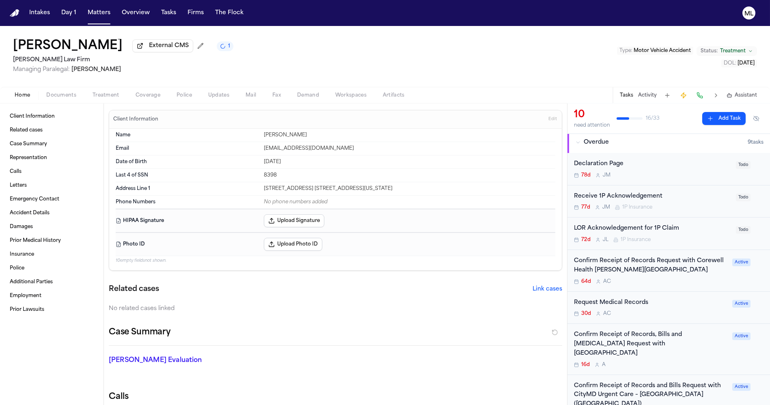
scroll to position [90, 0]
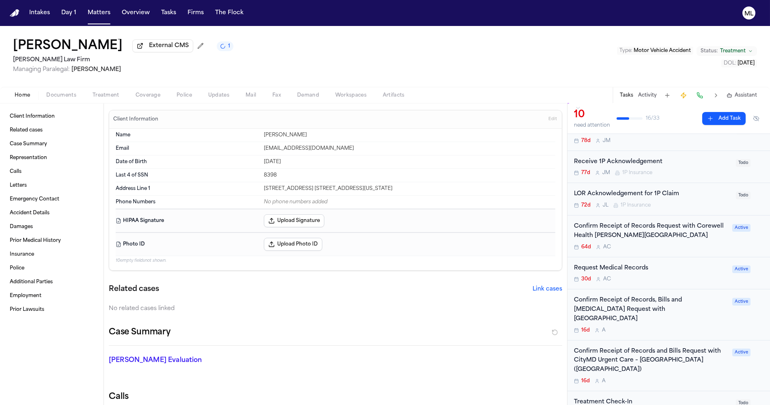
click at [674, 271] on div "Request Medical Records" at bounding box center [650, 268] width 153 height 9
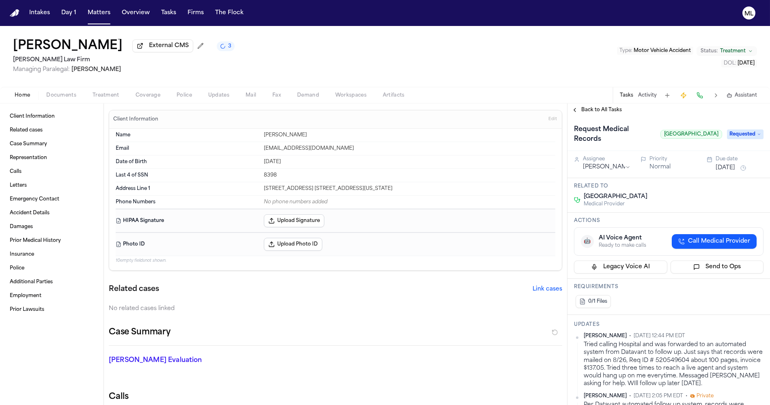
click at [727, 133] on span "Requested" at bounding box center [745, 134] width 37 height 10
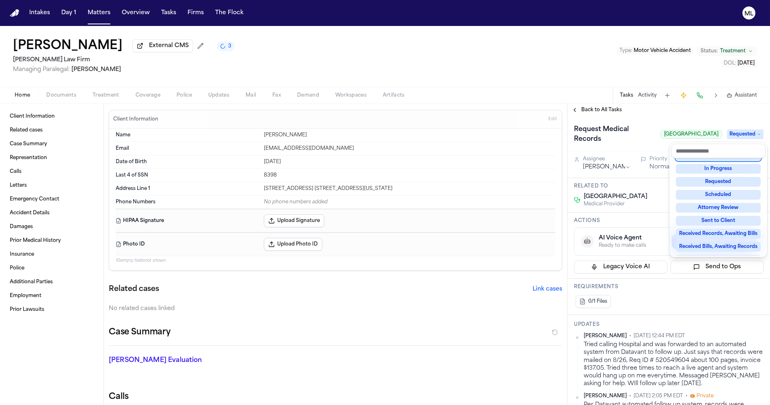
scroll to position [126, 0]
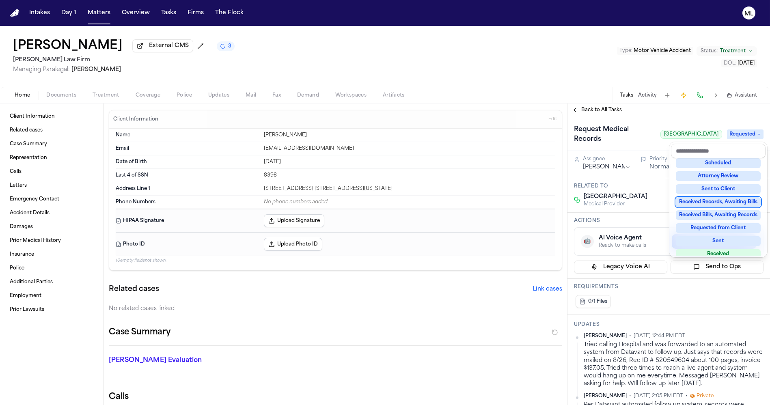
click at [703, 200] on div "Received Records, Awaiting Bills" at bounding box center [717, 202] width 85 height 10
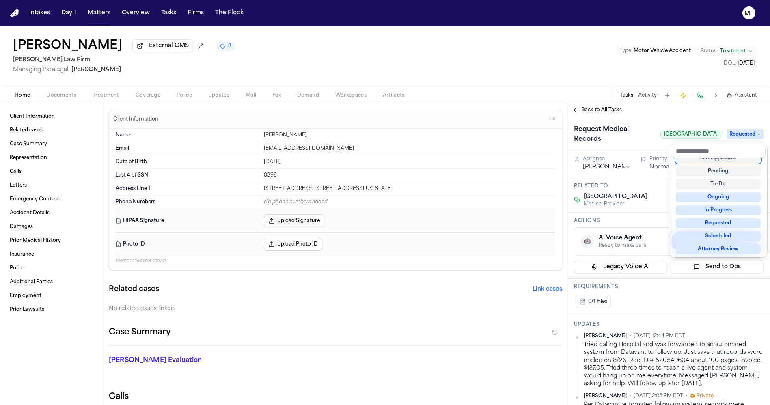
scroll to position [3, 0]
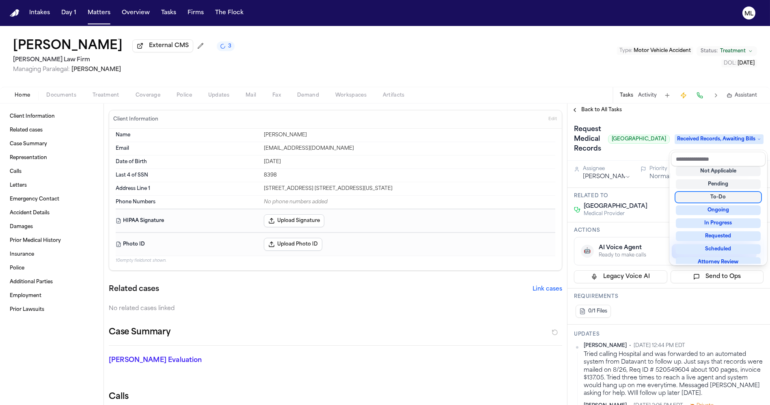
click at [594, 109] on div "Back to All Tasks Request Medical Records White Plains Hospital Received Record…" at bounding box center [668, 253] width 202 height 301
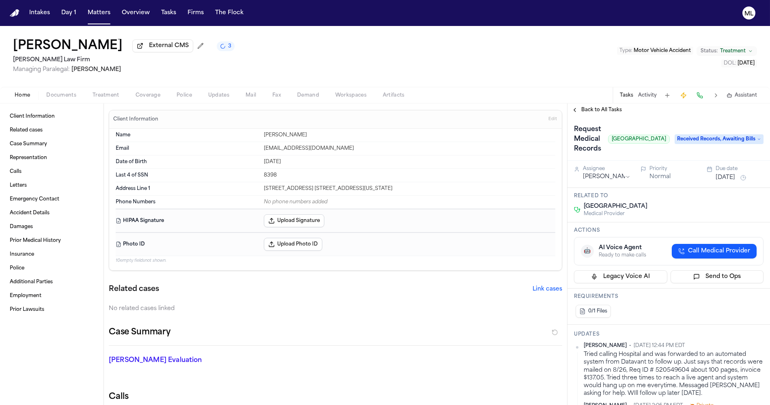
click at [594, 109] on span "Back to All Tasks" at bounding box center [601, 110] width 41 height 6
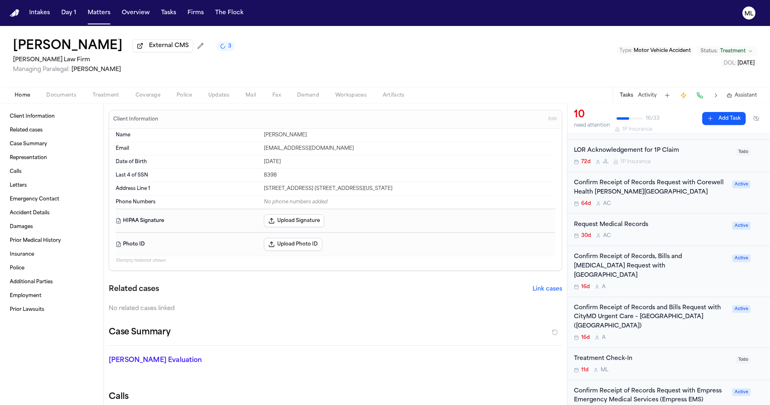
scroll to position [135, 0]
click at [694, 316] on div "Confirm Receipt of Records and Bills Request with CityMD Urgent Care – Yonkers …" at bounding box center [650, 316] width 153 height 28
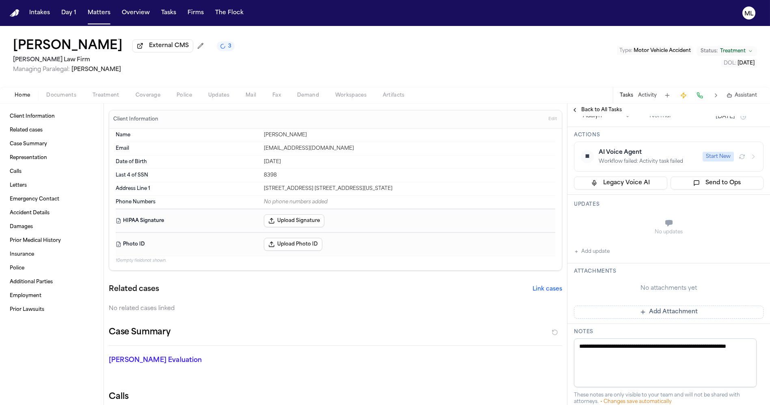
scroll to position [135, 0]
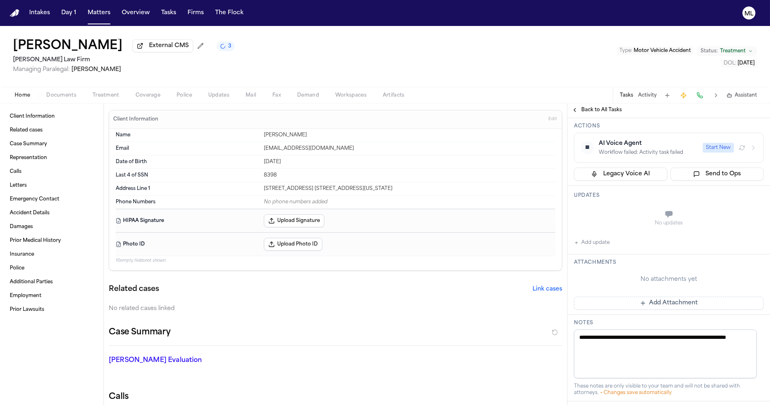
click at [587, 110] on span "Back to All Tasks" at bounding box center [601, 110] width 41 height 6
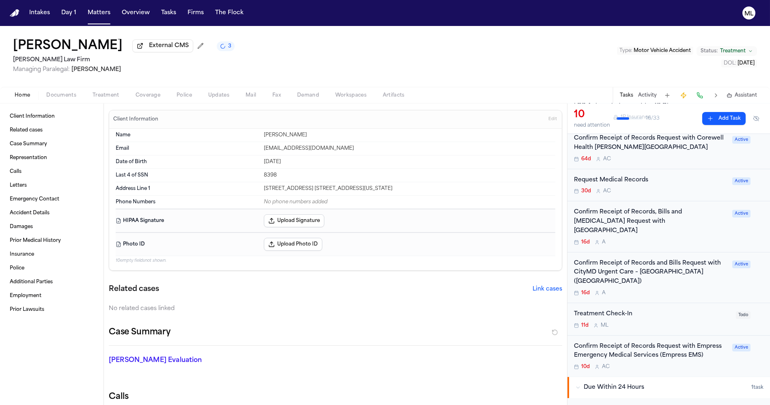
scroll to position [180, 0]
click at [658, 308] on div "Treatment Check-In 11d M L" at bounding box center [652, 317] width 157 height 19
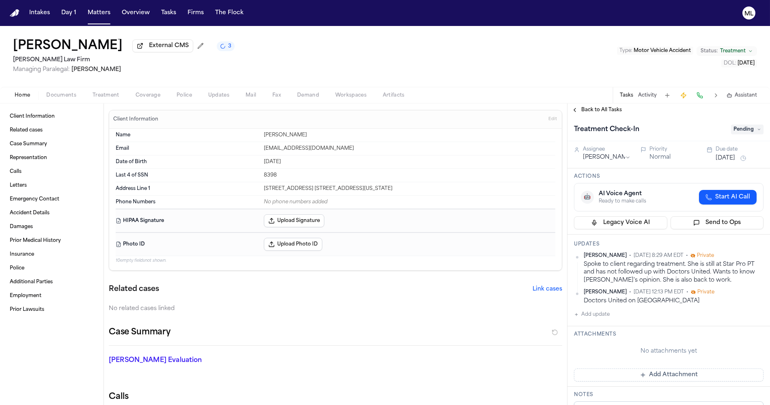
click at [601, 316] on button "Add update" at bounding box center [592, 315] width 36 height 10
click at [601, 316] on textarea "Add your update" at bounding box center [673, 321] width 173 height 16
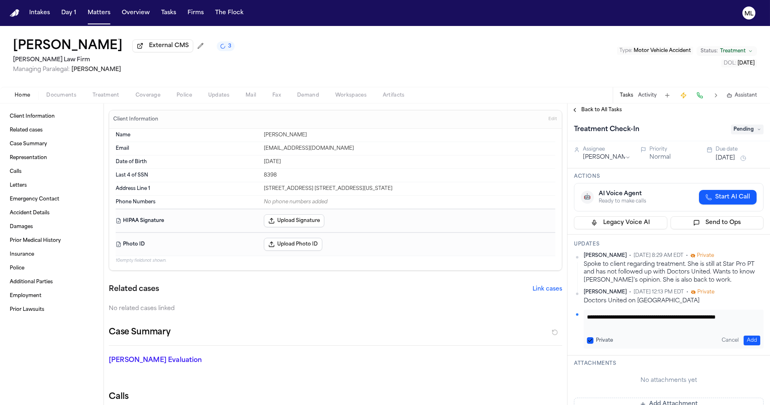
type textarea "**********"
click at [748, 339] on button "Add" at bounding box center [751, 341] width 17 height 10
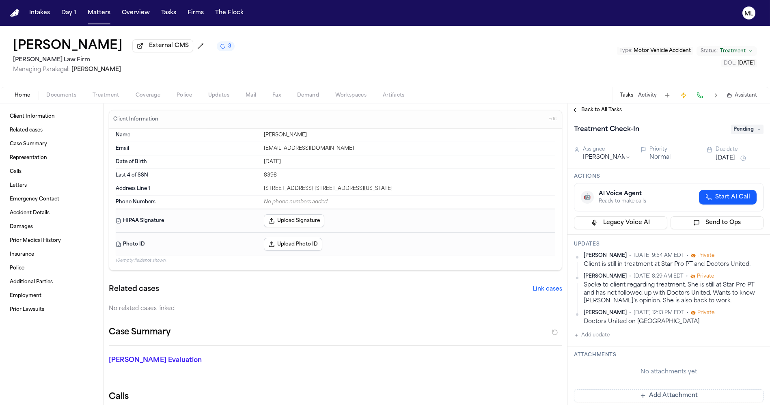
click at [735, 157] on button "[DATE]" at bounding box center [724, 158] width 19 height 8
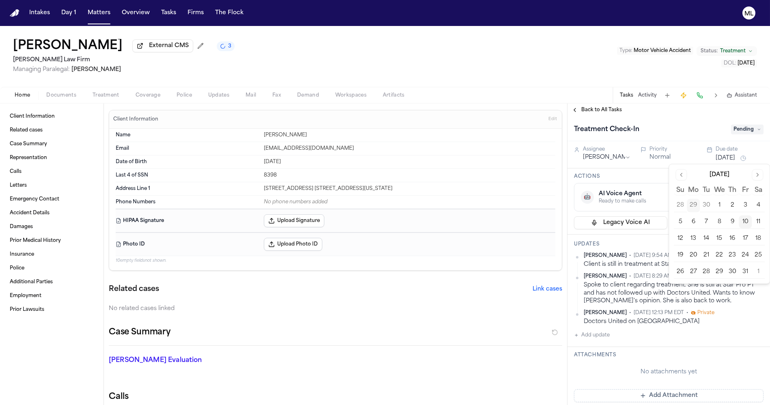
click at [745, 255] on button "24" at bounding box center [744, 255] width 13 height 13
click at [605, 112] on span "Back to All Tasks" at bounding box center [601, 110] width 41 height 6
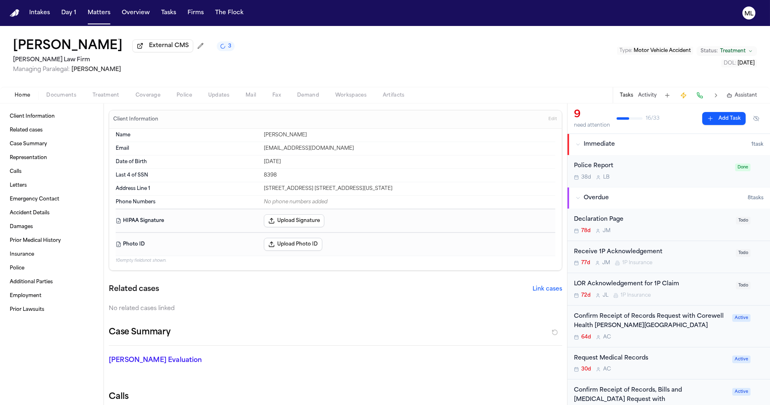
click at [605, 110] on div "9" at bounding box center [592, 114] width 36 height 13
drag, startPoint x: 102, startPoint y: 17, endPoint x: 143, endPoint y: 20, distance: 41.0
click at [102, 17] on button "Matters" at bounding box center [98, 13] width 29 height 15
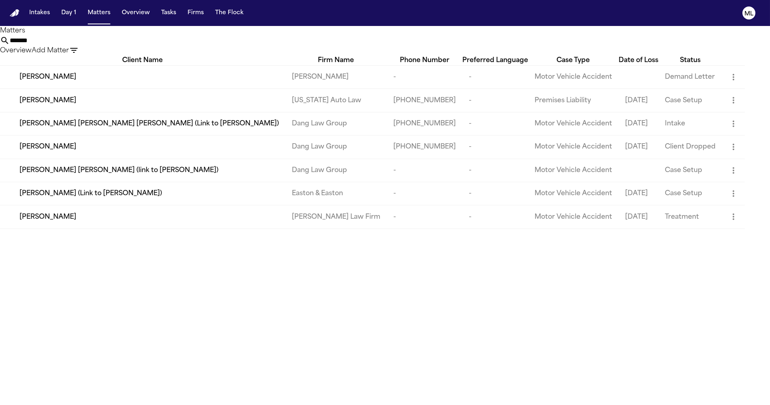
drag, startPoint x: 450, startPoint y: 43, endPoint x: 441, endPoint y: 22, distance: 22.9
click at [404, 45] on div "*******" at bounding box center [385, 41] width 770 height 10
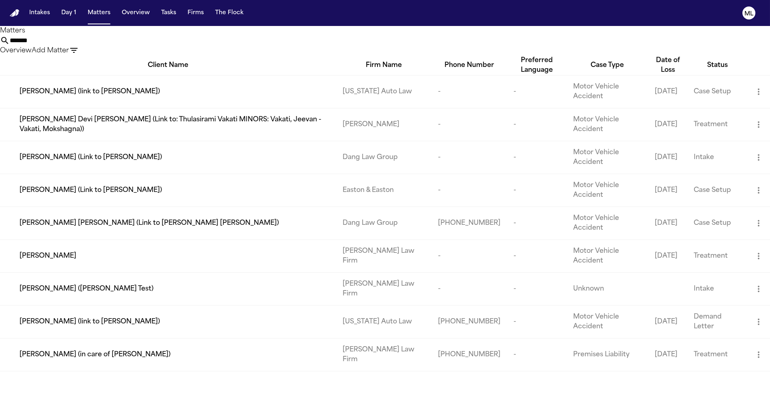
type input "******"
click at [84, 261] on div "[PERSON_NAME]" at bounding box center [174, 256] width 310 height 10
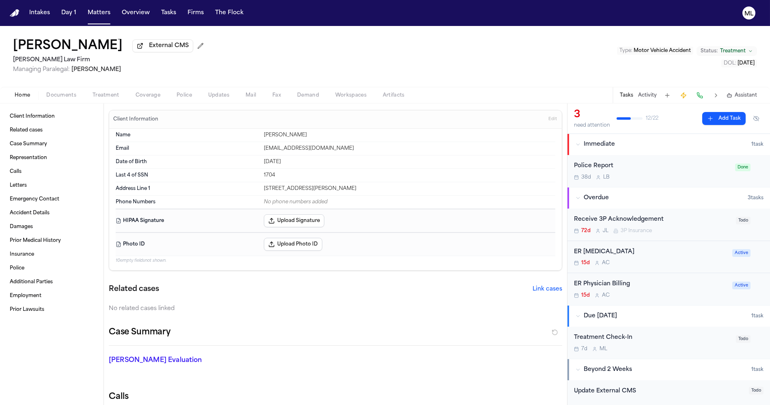
click at [660, 340] on div "Treatment Check-In" at bounding box center [652, 337] width 157 height 9
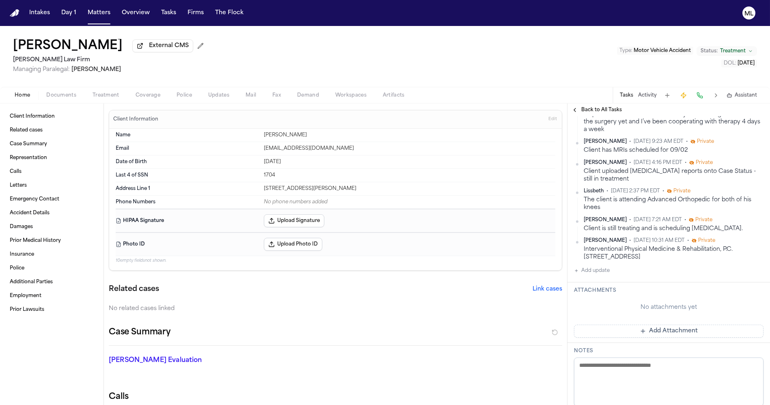
scroll to position [180, 0]
click at [595, 269] on button "Add update" at bounding box center [592, 270] width 36 height 10
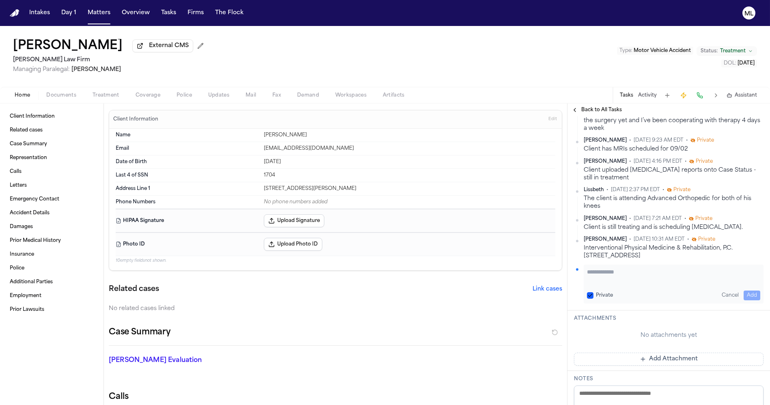
click at [595, 269] on textarea "Add your update" at bounding box center [673, 276] width 173 height 16
type textarea "**********"
click at [744, 293] on button "Add" at bounding box center [751, 295] width 17 height 10
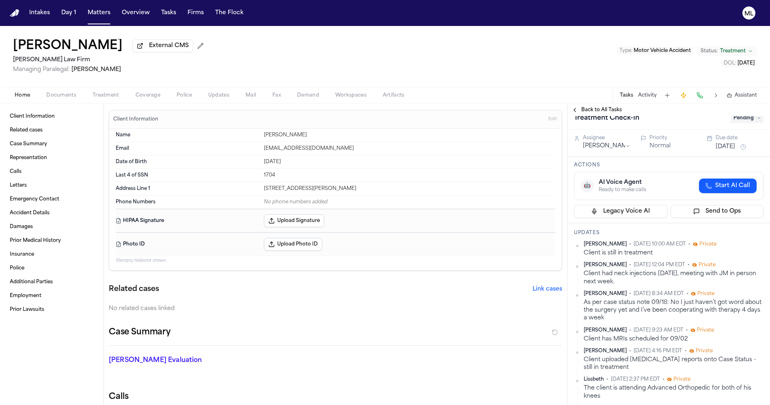
scroll to position [0, 0]
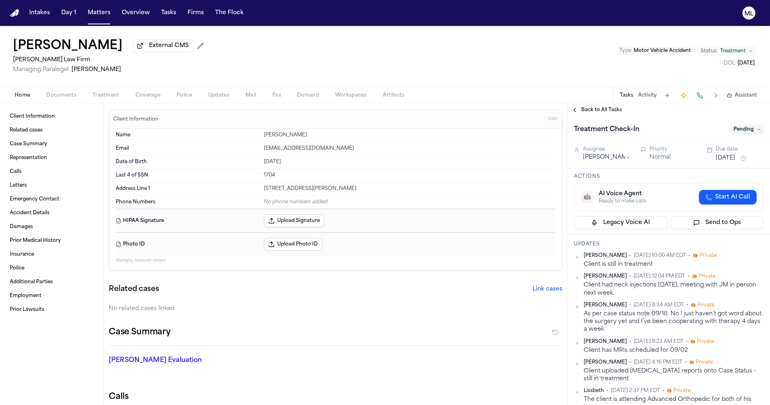
click at [721, 160] on button "Oct 17, 2025" at bounding box center [724, 158] width 19 height 8
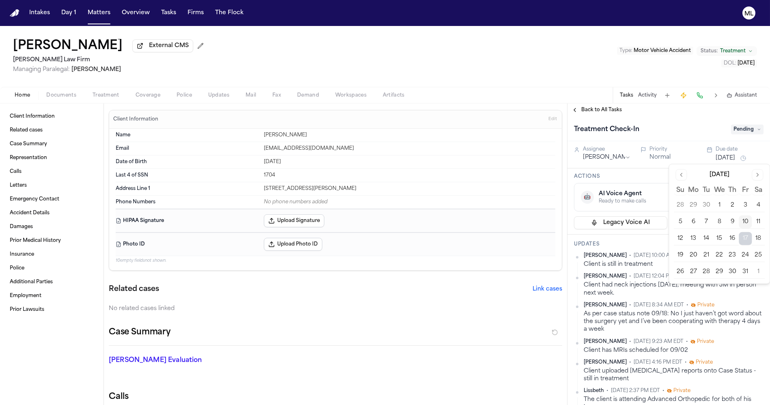
click at [614, 116] on div "Back to All Tasks" at bounding box center [668, 109] width 202 height 13
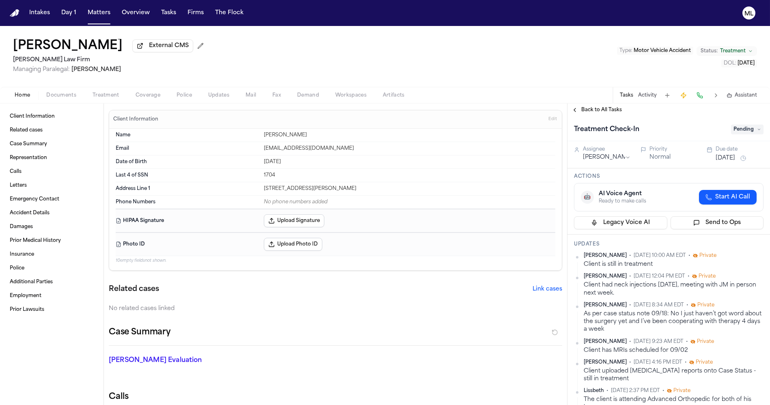
click at [610, 111] on span "Back to All Tasks" at bounding box center [601, 110] width 41 height 6
